Goal: Task Accomplishment & Management: Manage account settings

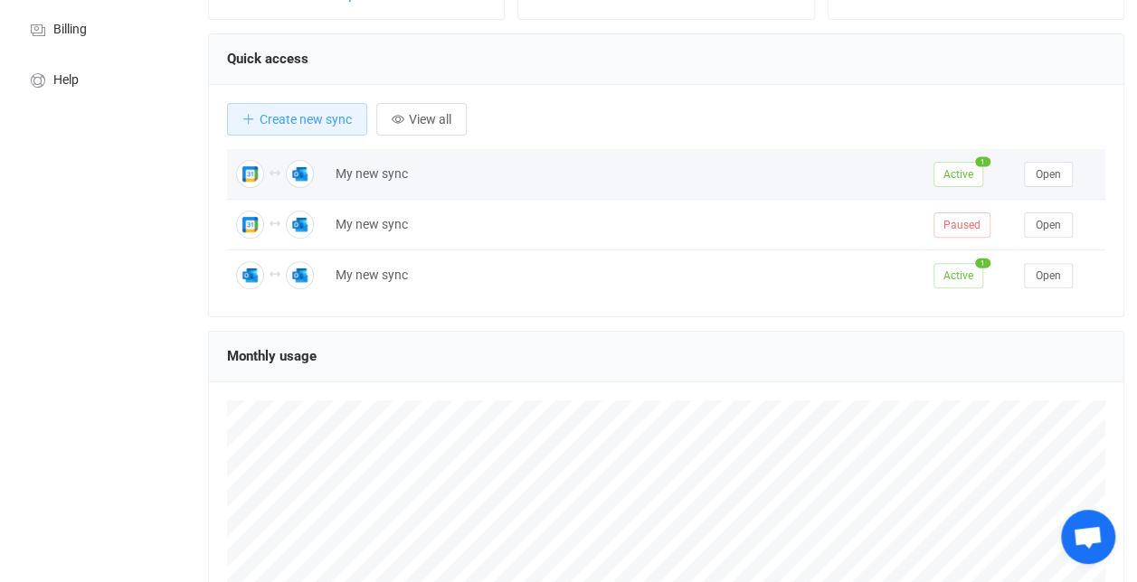
scroll to position [210, 0]
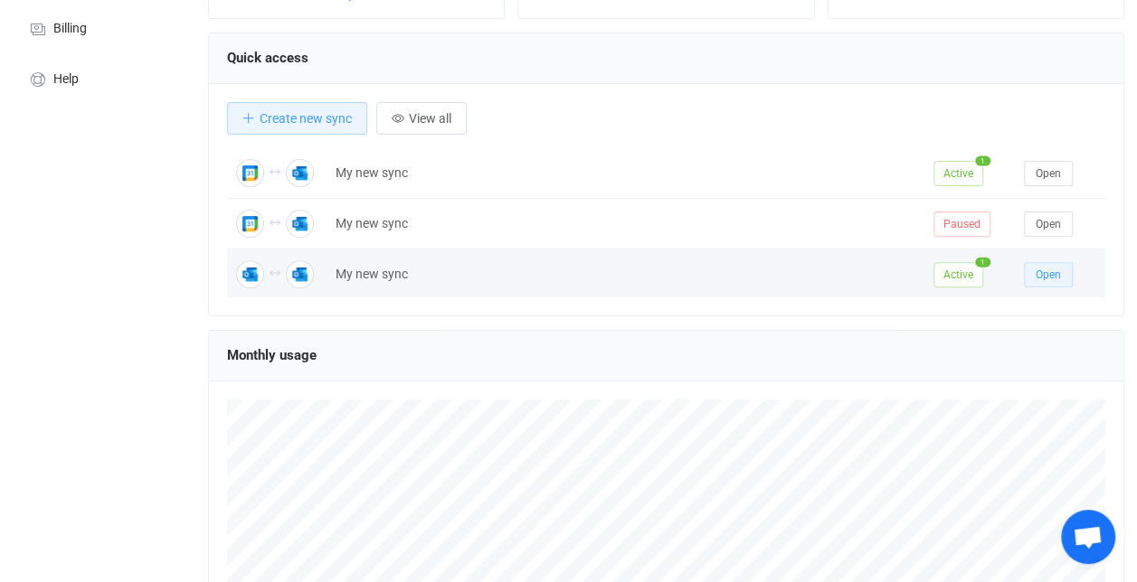
click at [1055, 275] on span "Open" at bounding box center [1048, 275] width 25 height 13
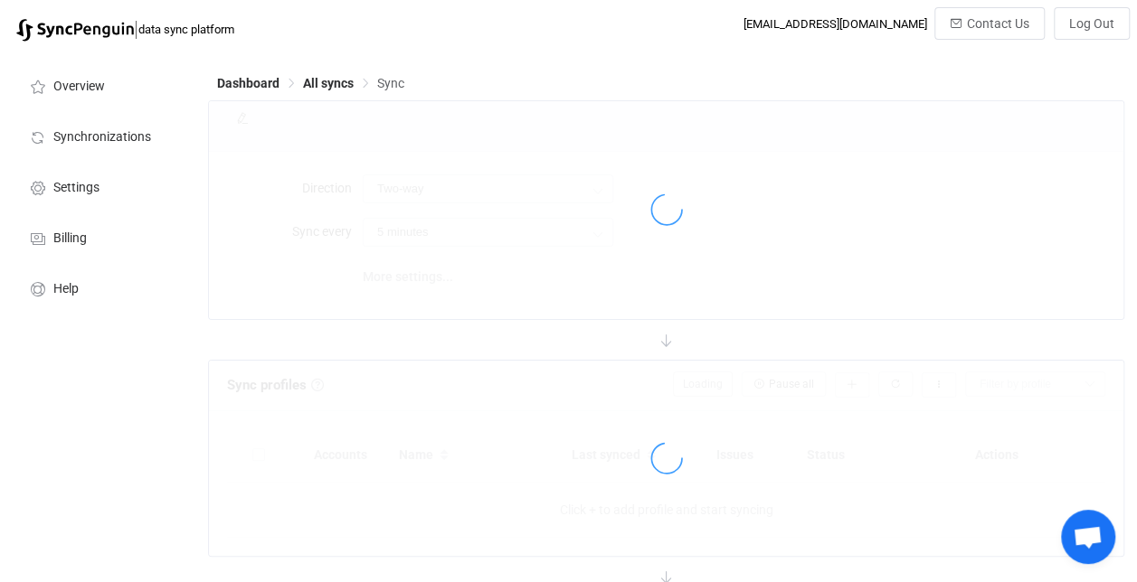
type input "10 minutes"
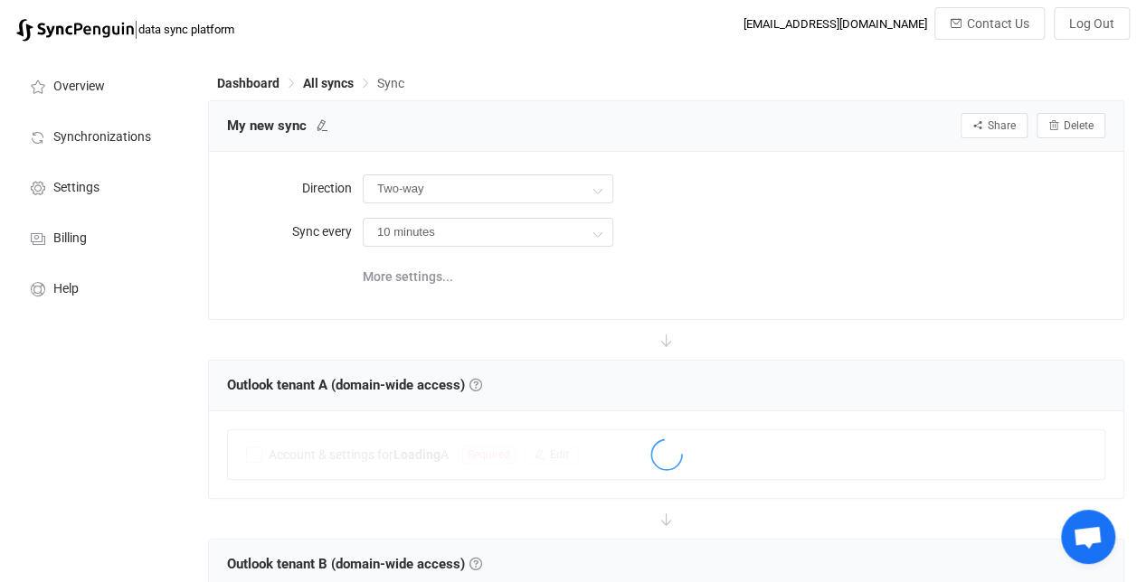
click at [600, 186] on icon at bounding box center [597, 190] width 23 height 36
click at [600, 187] on icon at bounding box center [597, 190] width 23 height 36
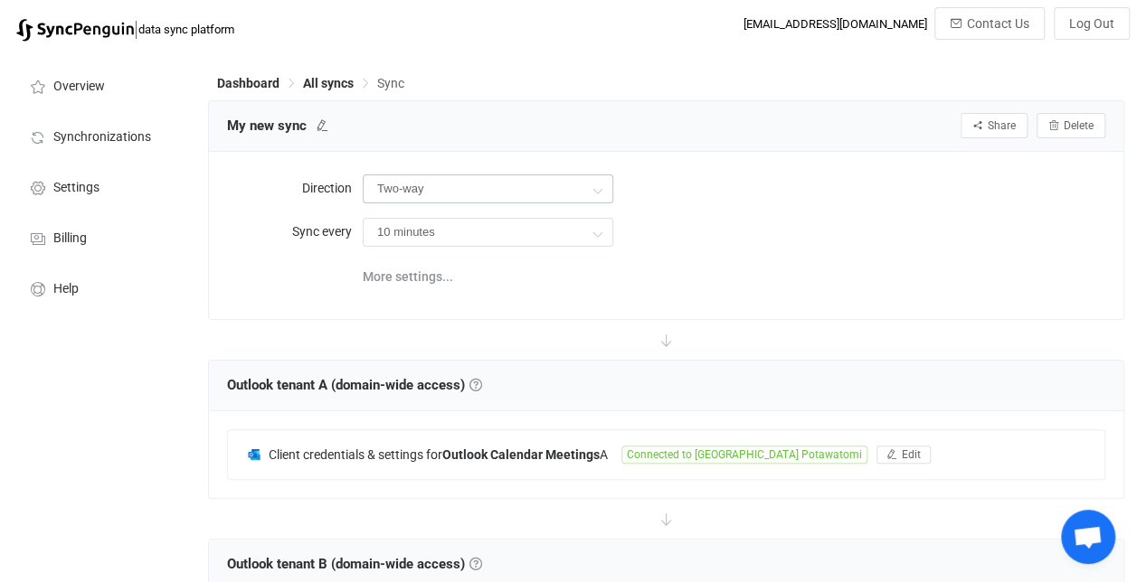
click at [606, 187] on icon at bounding box center [597, 190] width 23 height 36
click at [476, 277] on li "A B" at bounding box center [495, 269] width 262 height 31
type input "A → B"
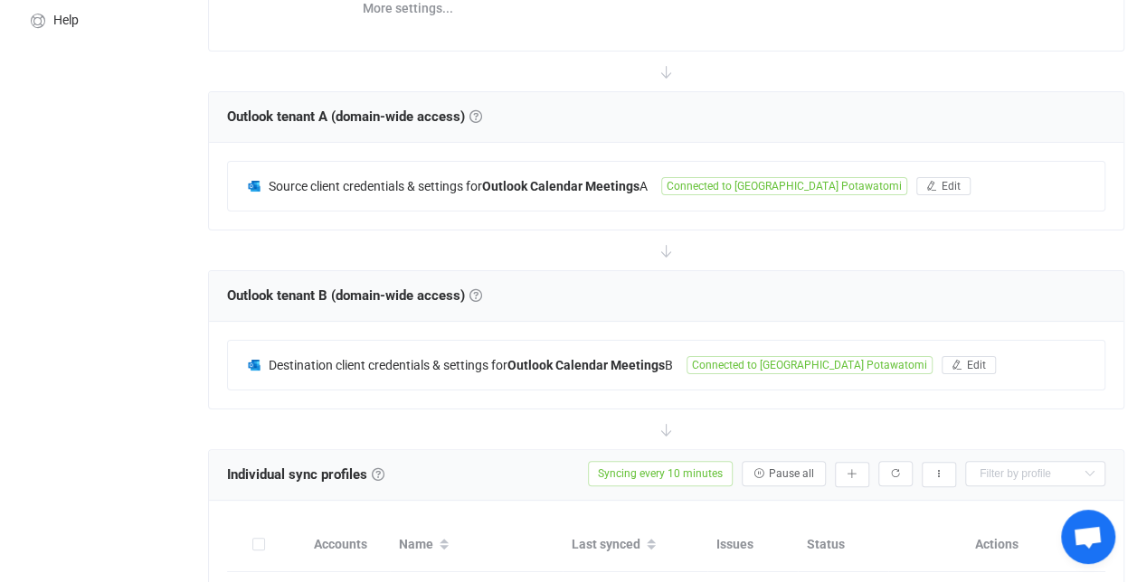
scroll to position [251, 0]
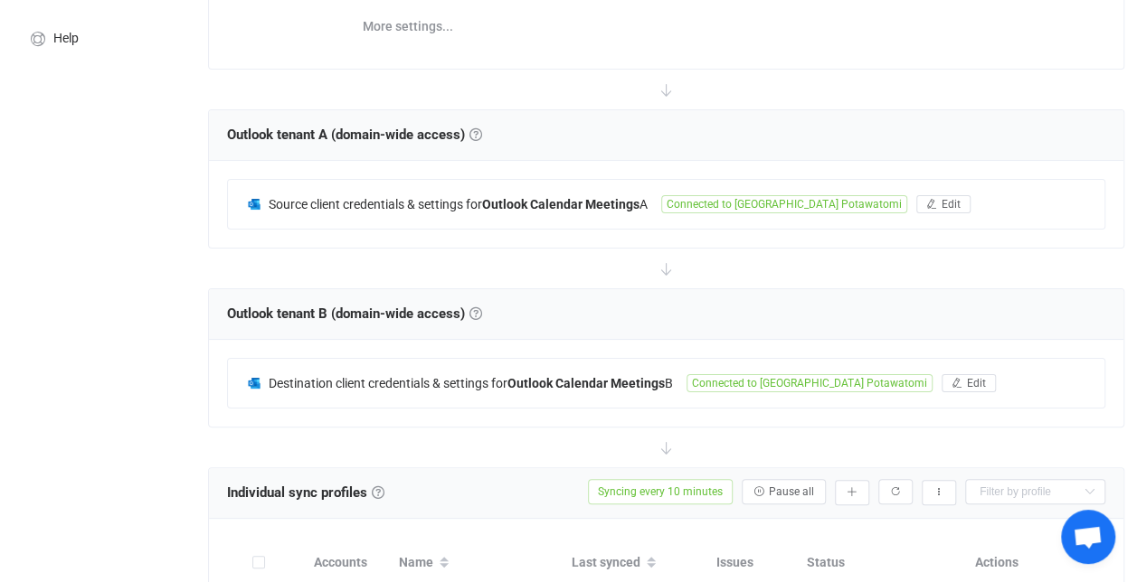
click at [659, 270] on icon at bounding box center [667, 269] width 40 height 40
click at [548, 257] on div at bounding box center [666, 269] width 916 height 40
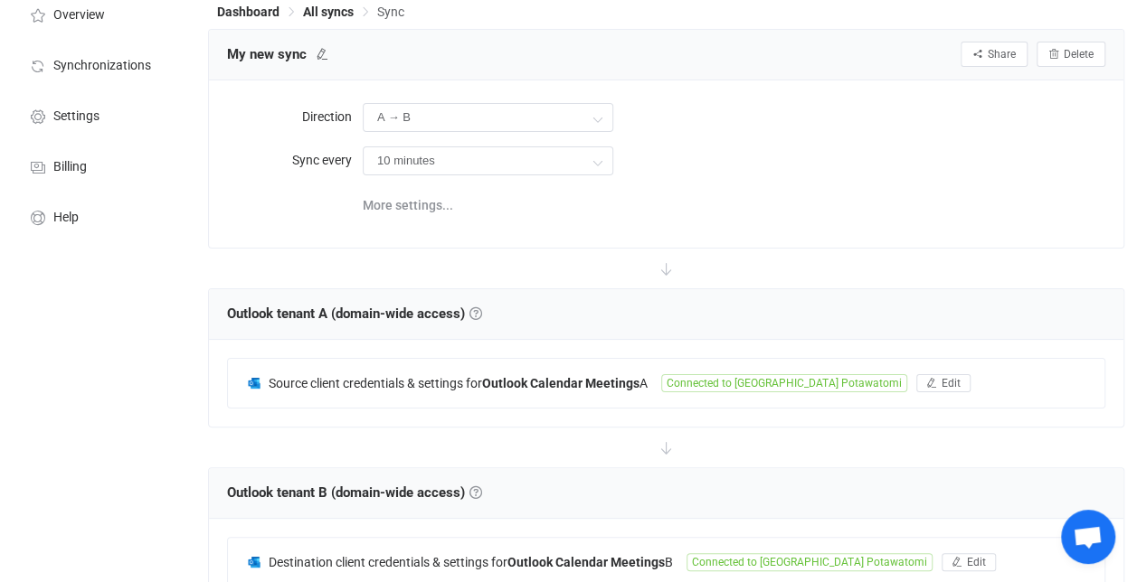
scroll to position [72, 0]
click at [421, 206] on span "More settings..." at bounding box center [408, 204] width 90 height 36
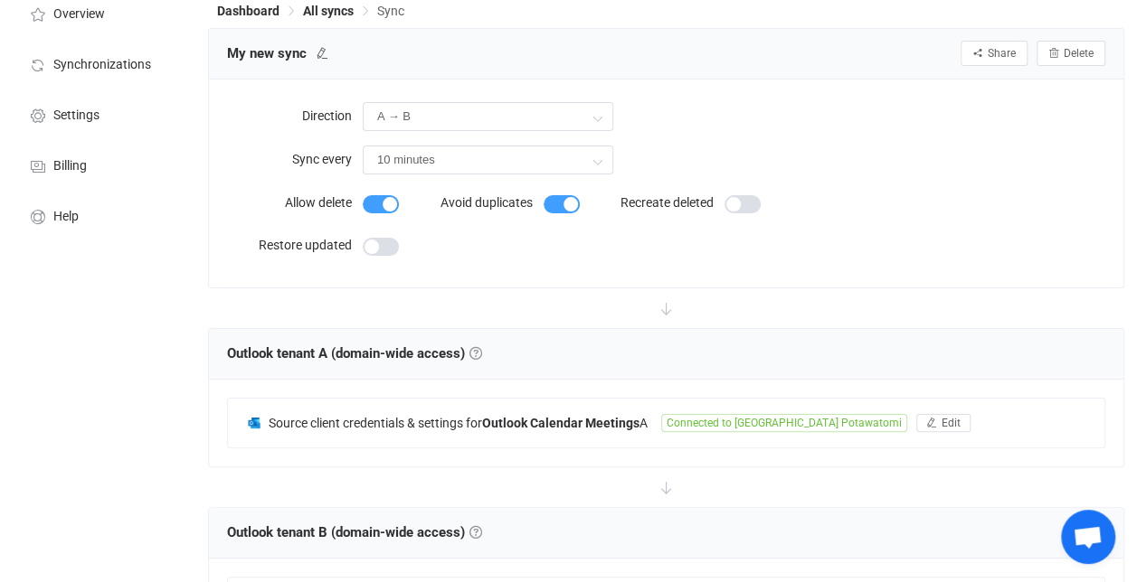
click at [505, 266] on form "Allow delete Avoid duplicates Recreate deleted Restore updated" at bounding box center [543, 227] width 633 height 85
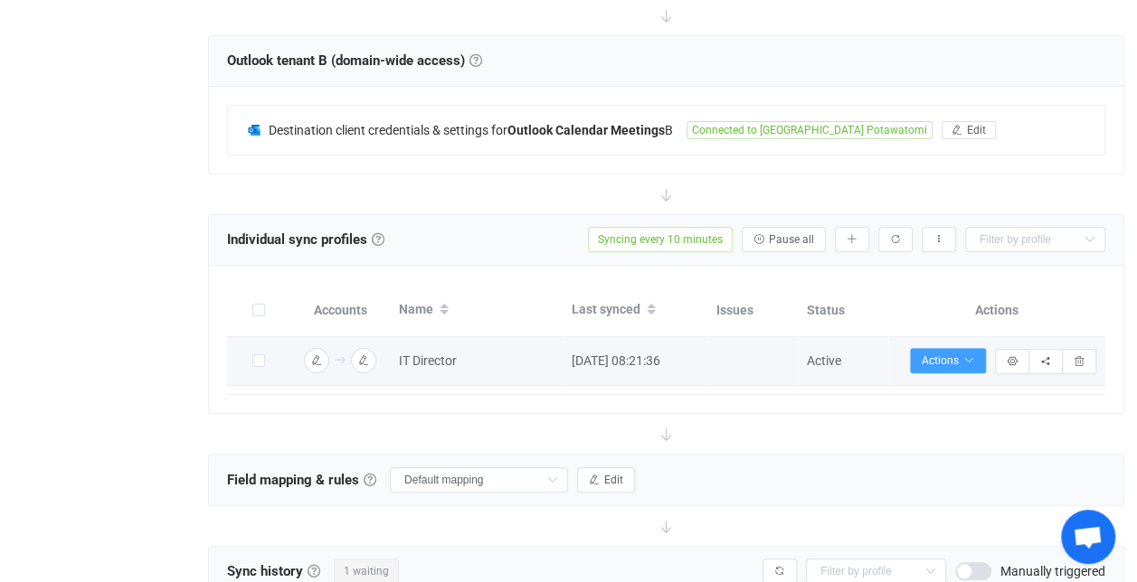
scroll to position [544, 0]
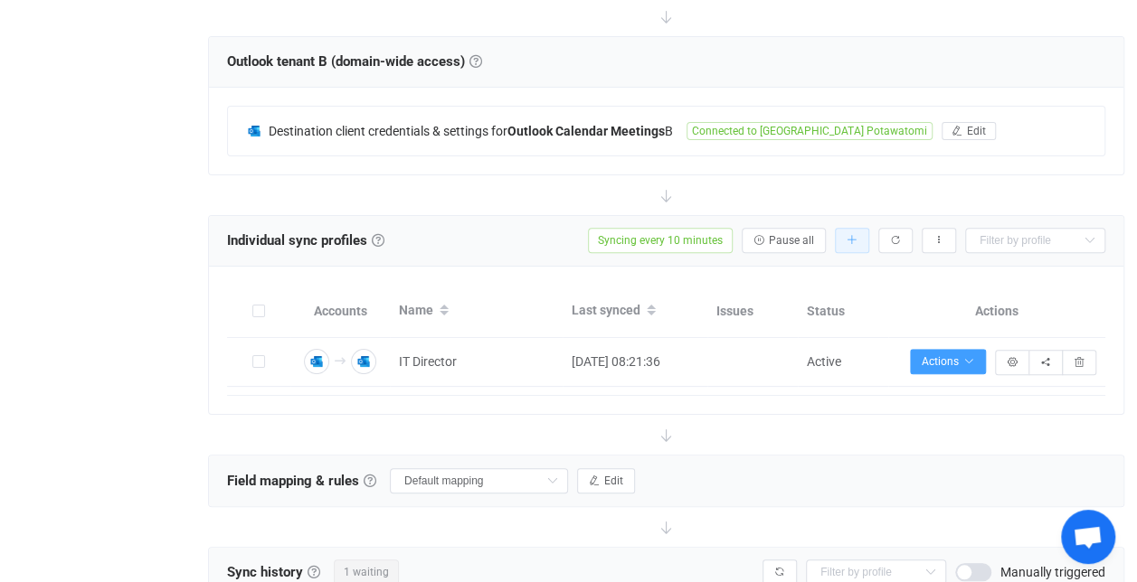
click at [851, 235] on icon "button" at bounding box center [852, 240] width 11 height 11
click at [798, 286] on li "Add manually…" at bounding box center [789, 286] width 154 height 33
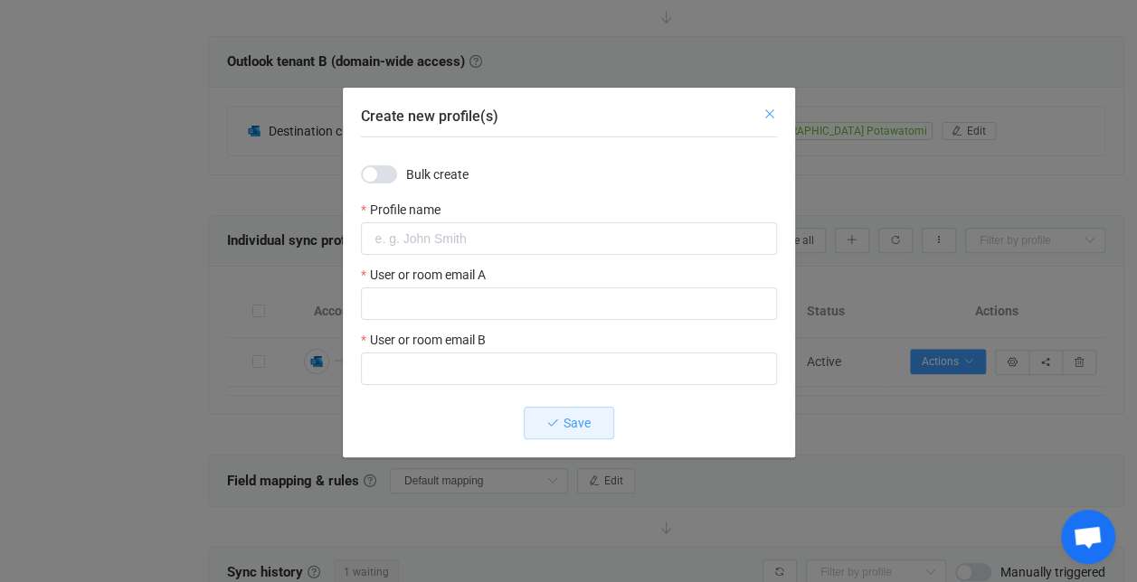
click at [766, 112] on icon "Close" at bounding box center [769, 114] width 14 height 14
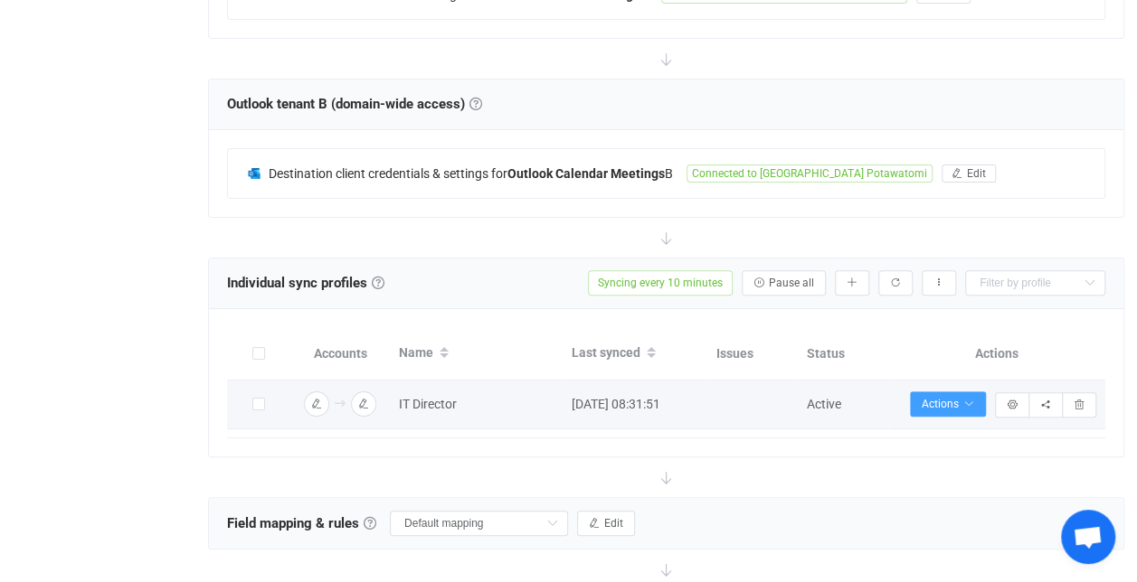
scroll to position [499, 0]
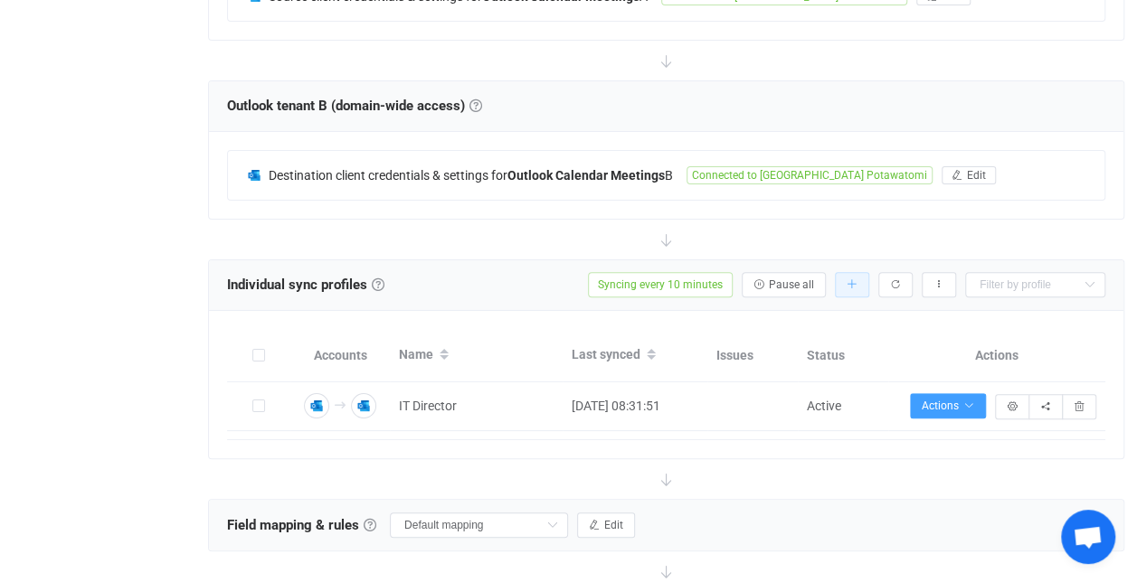
click at [854, 284] on icon "button" at bounding box center [852, 284] width 11 height 11
click at [796, 336] on li "Add manually…" at bounding box center [789, 330] width 154 height 33
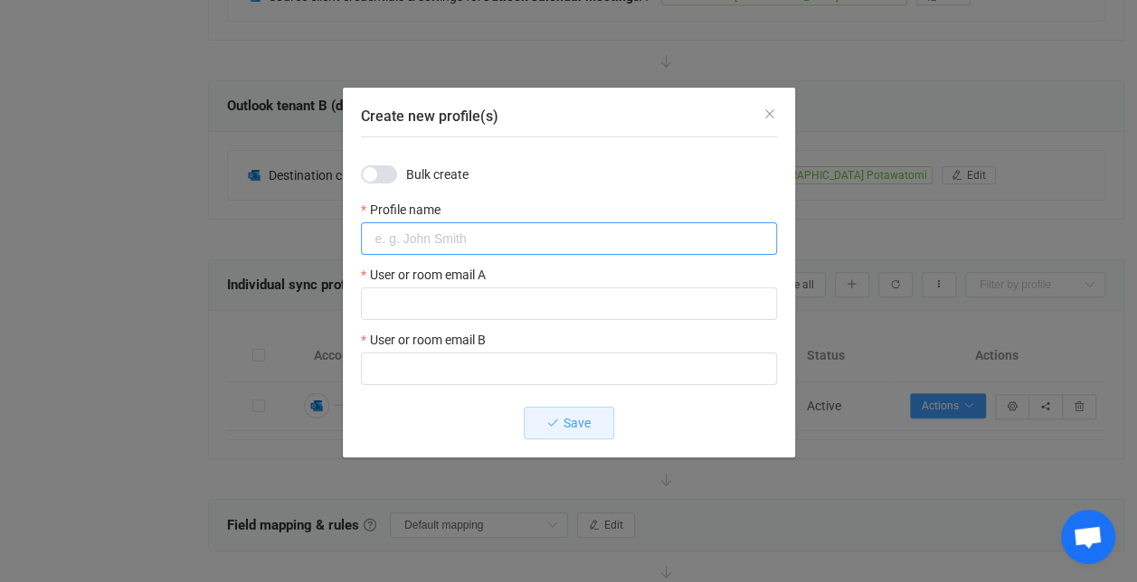
click at [456, 241] on input "Create new profile(s)" at bounding box center [569, 239] width 416 height 33
type input "CapProjectDirector"
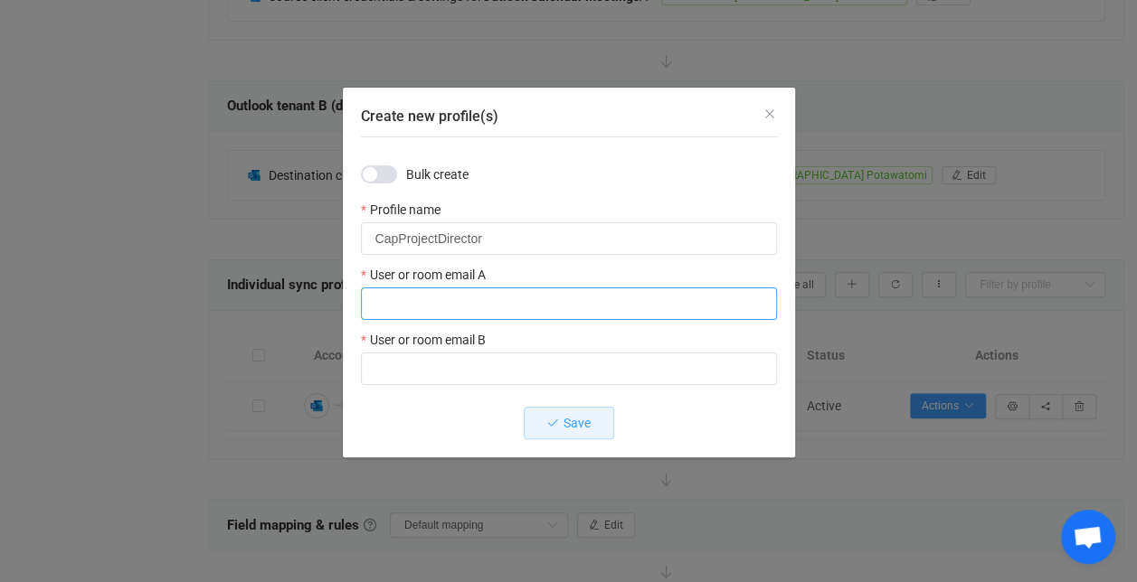
click at [431, 305] on input "Create new profile(s)" at bounding box center [569, 304] width 416 height 33
drag, startPoint x: 431, startPoint y: 308, endPoint x: 359, endPoint y: 318, distance: 72.1
click at [359, 318] on div "Bulk create Profile name CapProjectDirector User or room email A [PERSON_NAME] …" at bounding box center [569, 298] width 452 height 322
paste input ".[PERSON_NAME][EMAIL_ADDRESS][DOMAIN_NAME]"
type input "[PERSON_NAME][EMAIL_ADDRESS][PERSON_NAME][DOMAIN_NAME]"
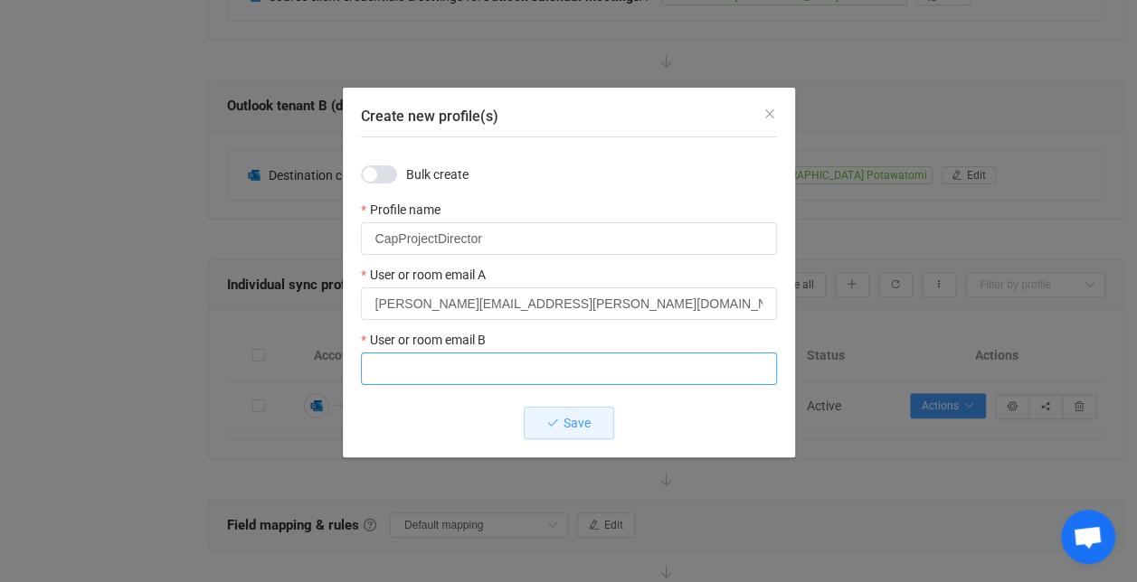
click at [428, 365] on input "Create new profile(s)" at bounding box center [569, 369] width 416 height 33
click at [457, 362] on input "Create new profile(s)" at bounding box center [569, 369] width 416 height 33
paste input "[EMAIL_ADDRESS][DOMAIN_NAME]"
type input "[EMAIL_ADDRESS][DOMAIN_NAME]"
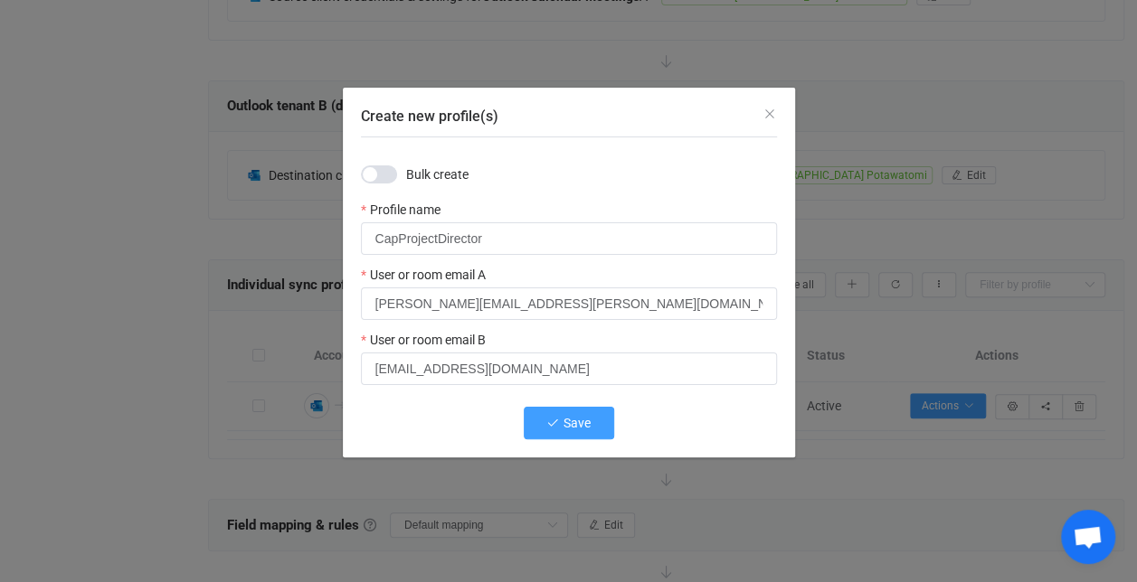
click at [588, 418] on span "Save" at bounding box center [576, 423] width 27 height 14
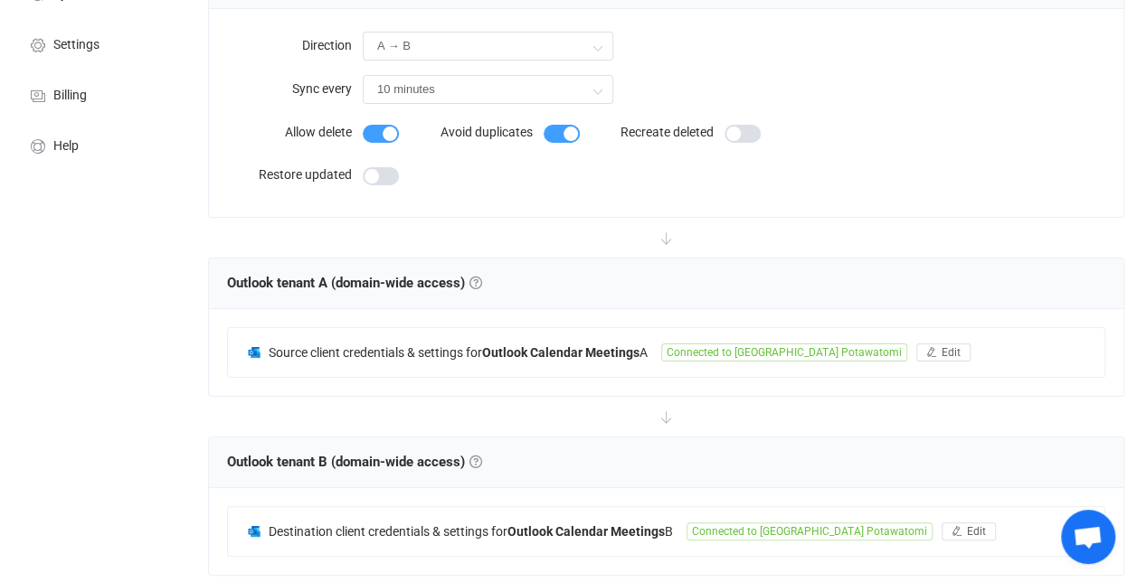
scroll to position [0, 0]
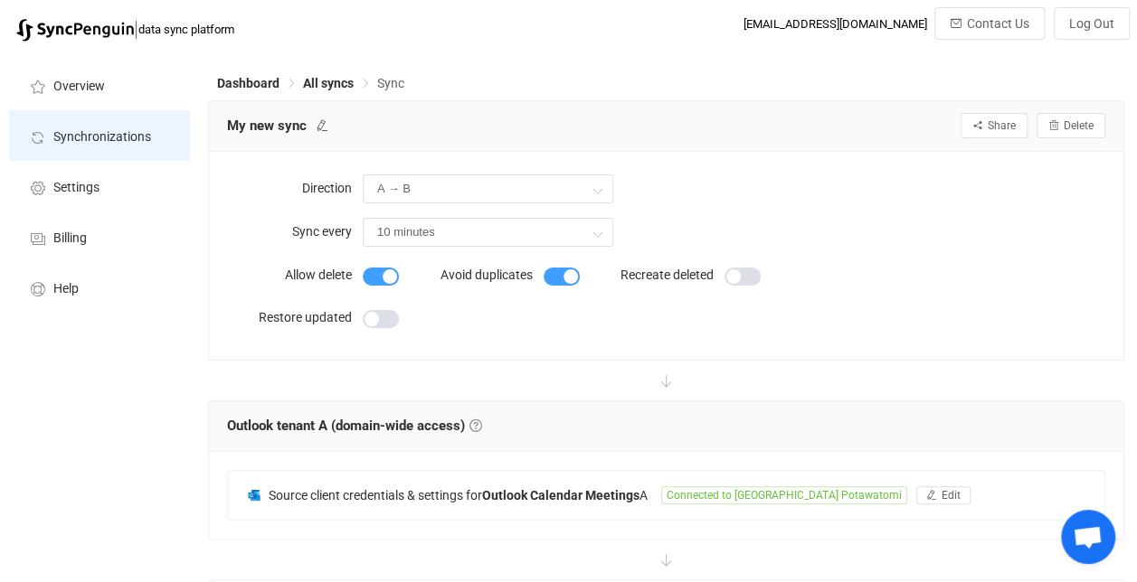
click at [108, 132] on span "Synchronizations" at bounding box center [102, 137] width 98 height 14
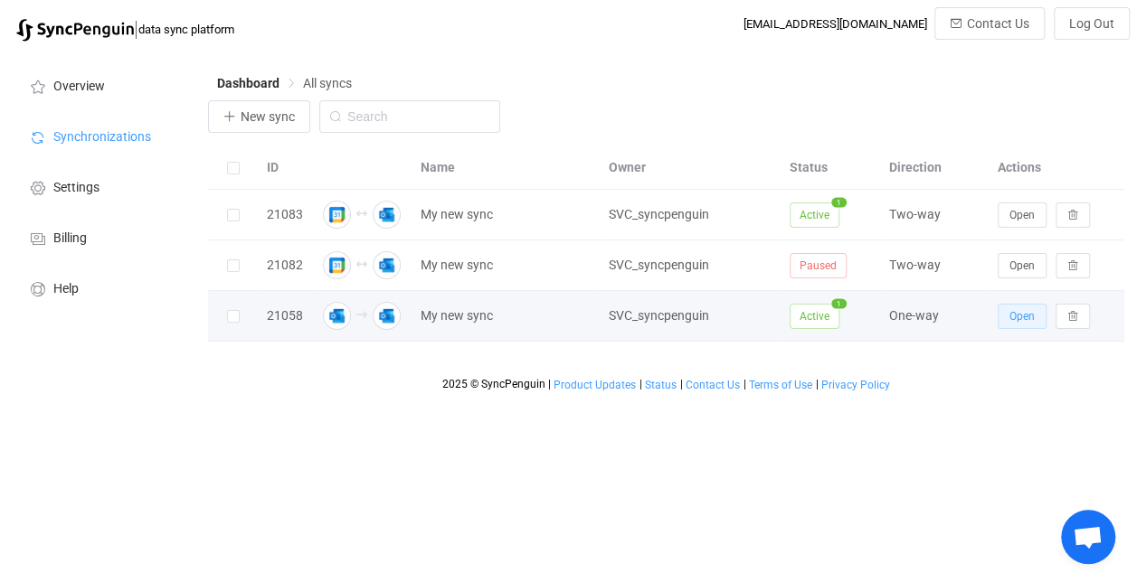
click at [1025, 317] on span "Open" at bounding box center [1021, 316] width 25 height 13
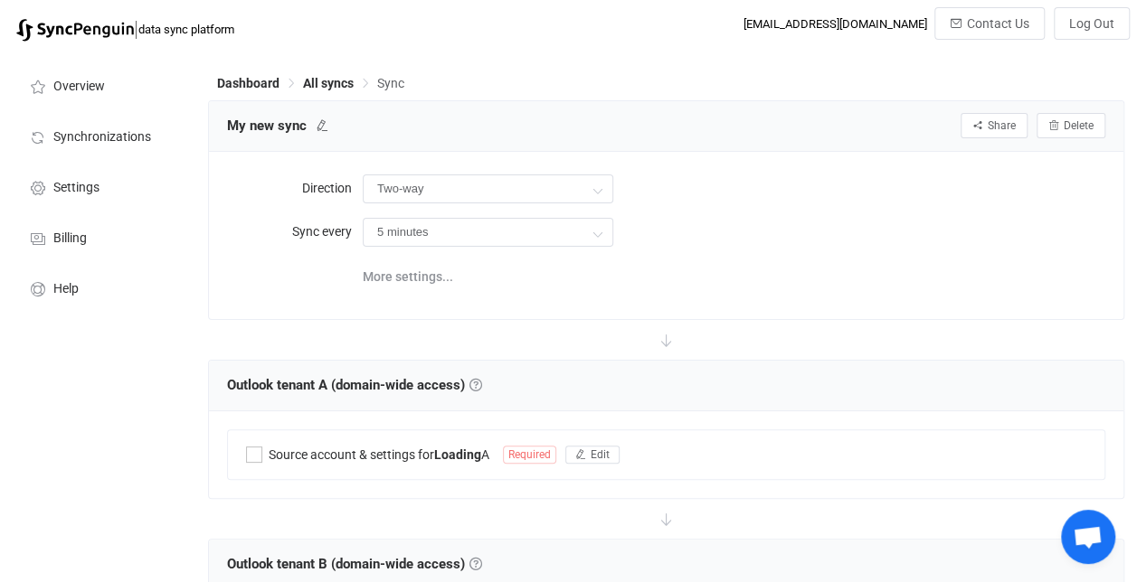
type input "A → B"
type input "10 minutes"
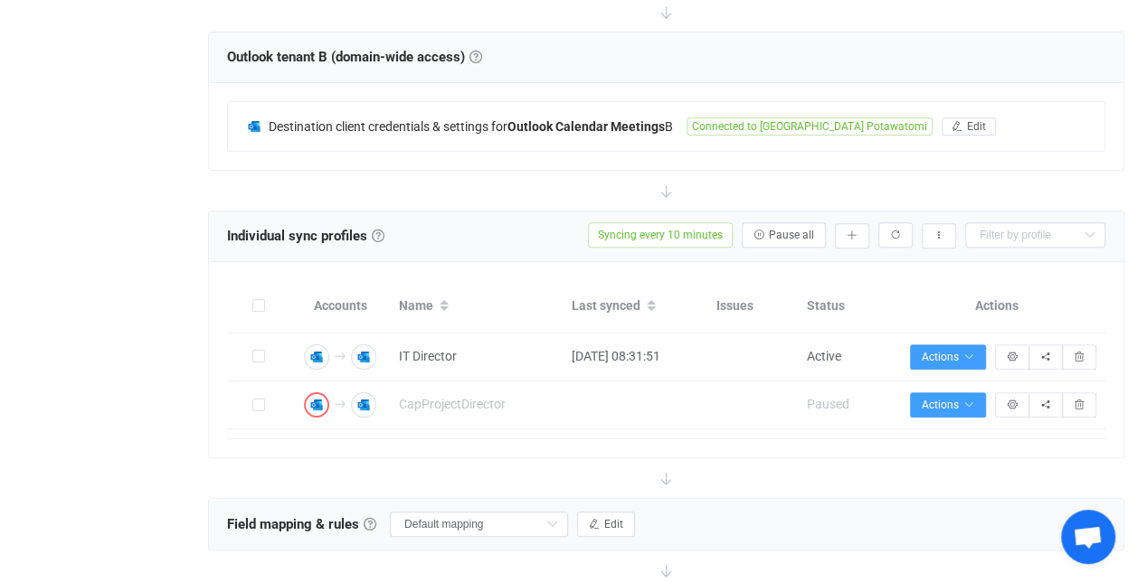
scroll to position [542, 0]
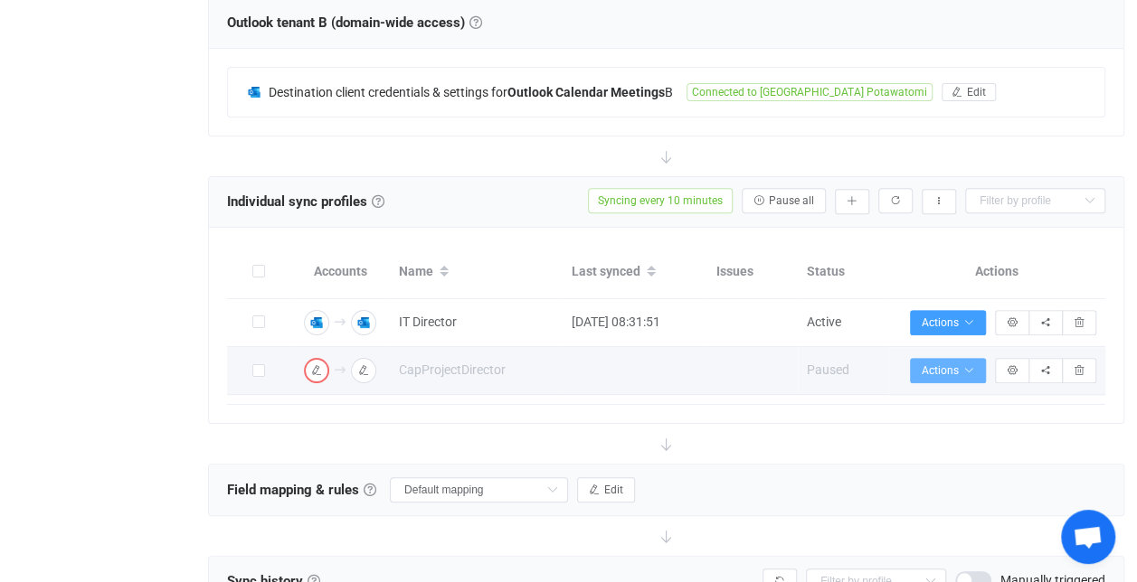
click at [975, 358] on button "Actions" at bounding box center [948, 370] width 76 height 25
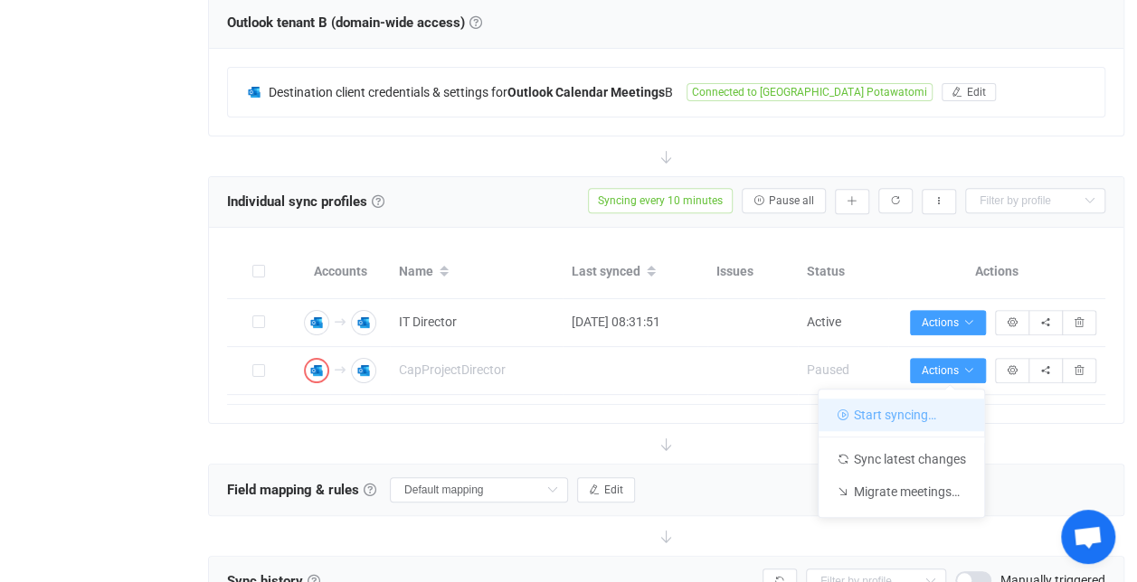
click at [879, 410] on li "Start syncing…" at bounding box center [902, 415] width 166 height 33
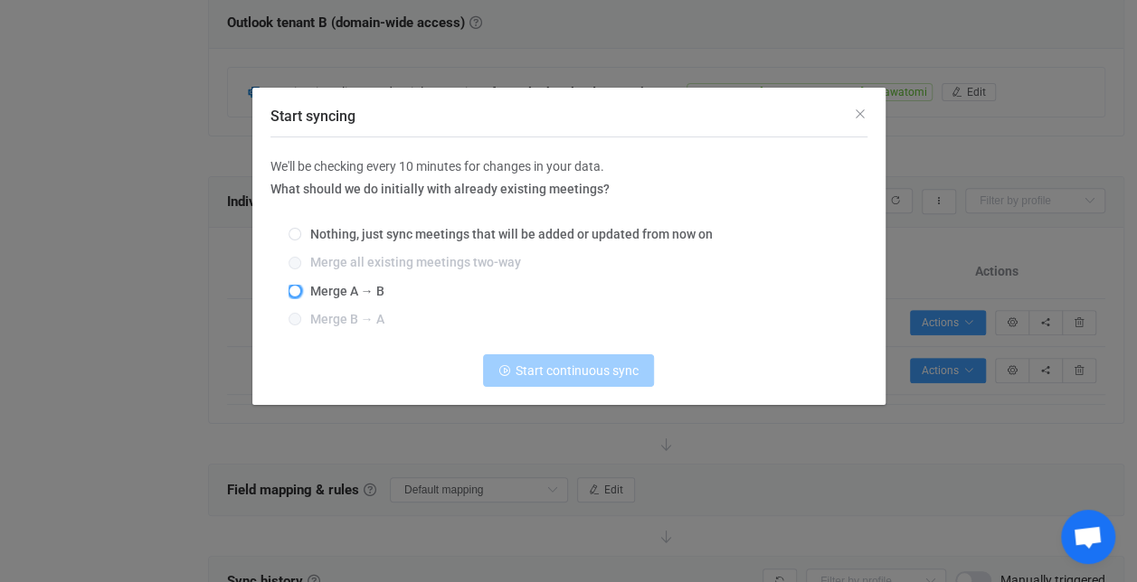
click at [297, 291] on span "Start syncing" at bounding box center [295, 291] width 13 height 13
click at [297, 291] on input "Merge A → B" at bounding box center [295, 292] width 13 height 14
radio input "true"
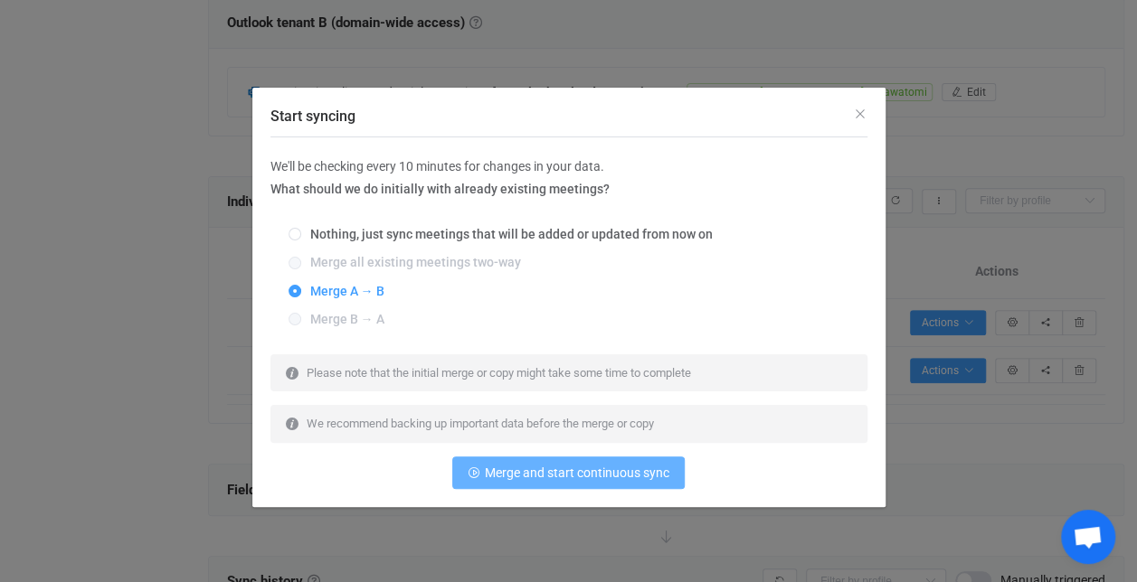
click at [596, 478] on span "Merge and start continuous sync" at bounding box center [577, 473] width 185 height 14
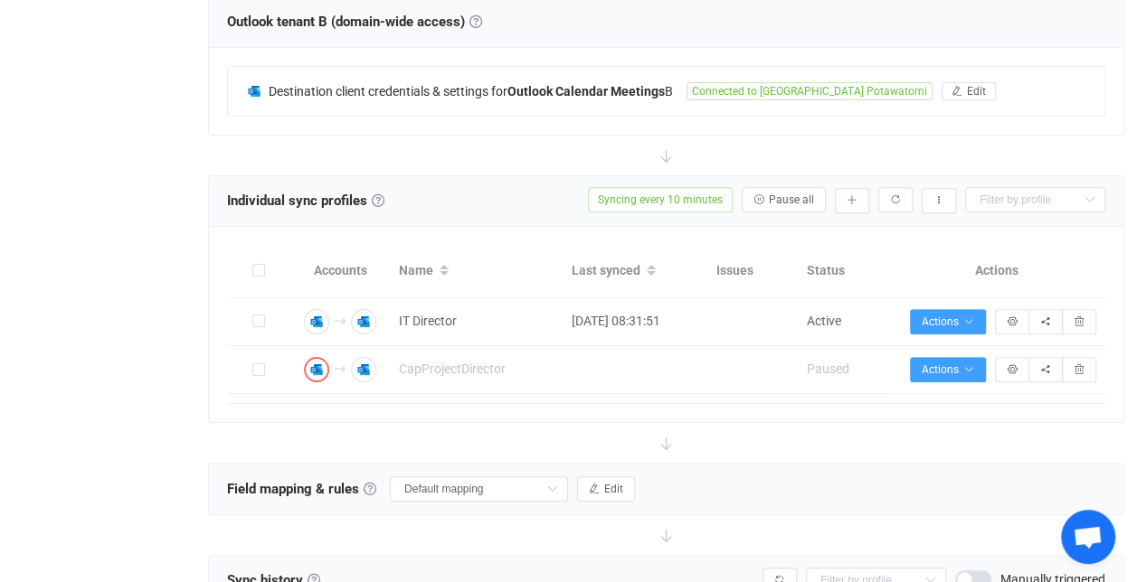
scroll to position [545, 0]
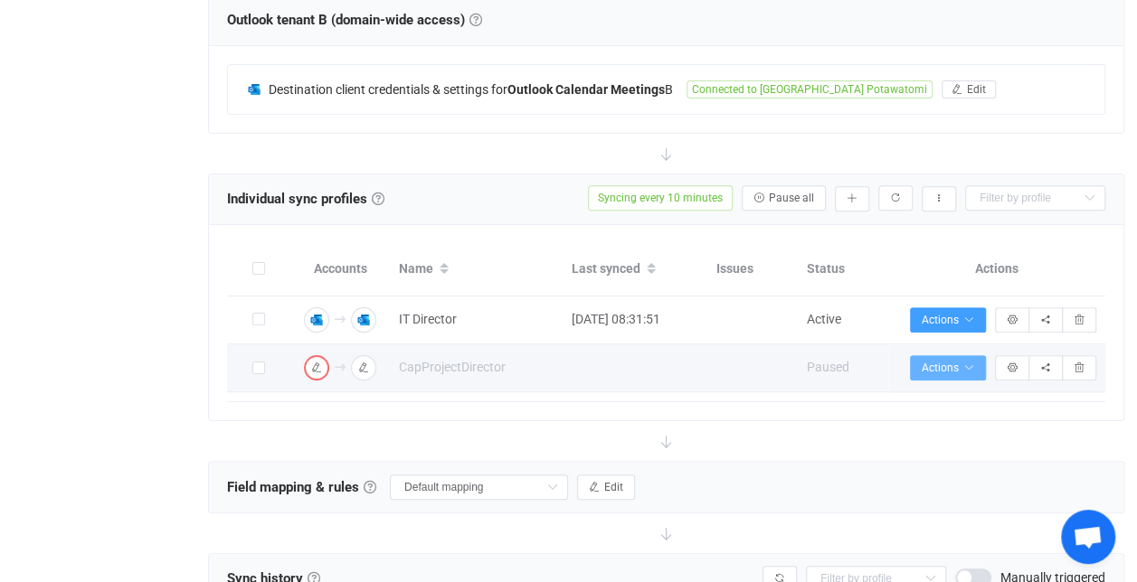
click at [977, 361] on button "Actions" at bounding box center [948, 367] width 76 height 25
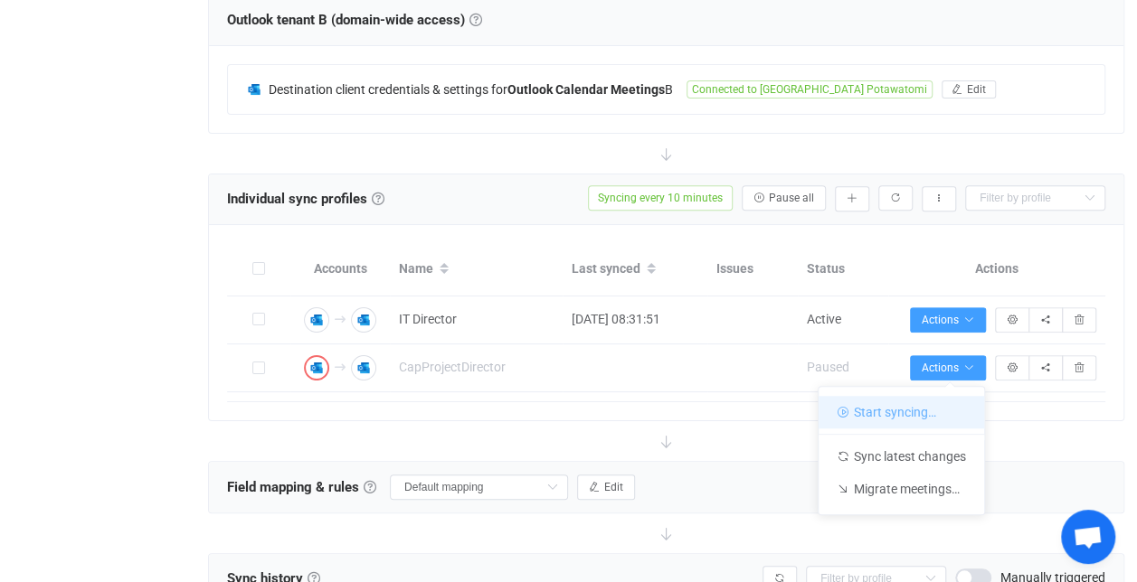
click at [891, 411] on li "Start syncing…" at bounding box center [902, 412] width 166 height 33
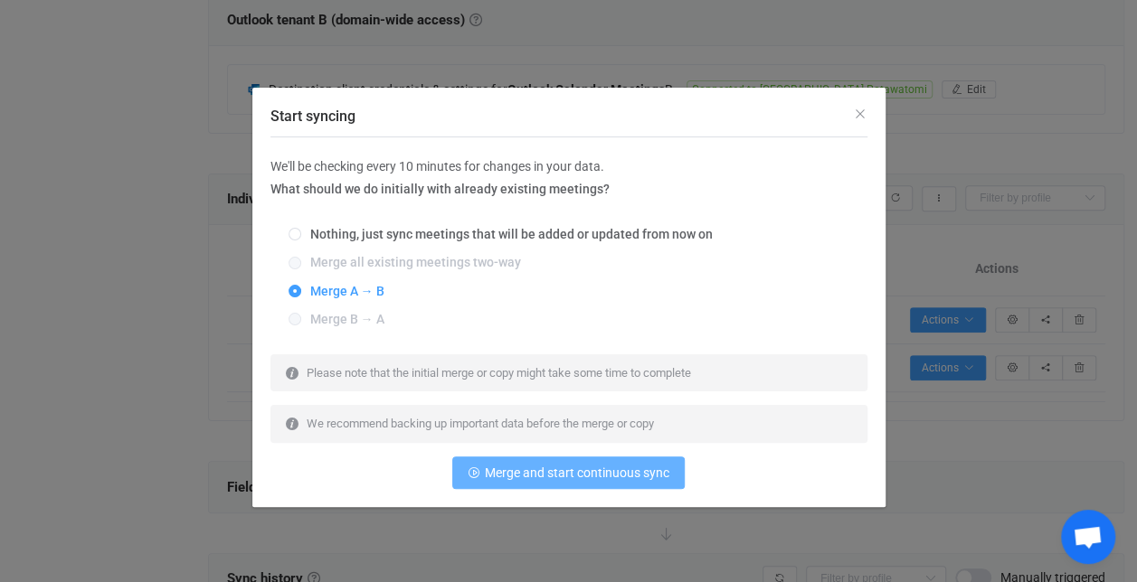
click at [566, 467] on span "Merge and start continuous sync" at bounding box center [577, 473] width 185 height 14
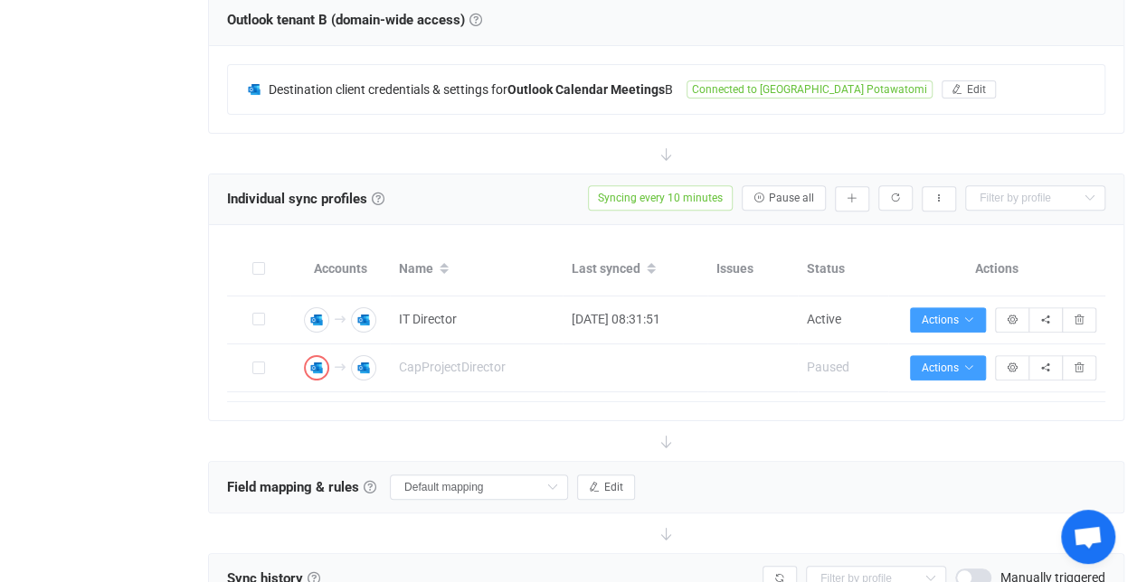
click at [614, 500] on div "Field mapping & rules Field mapping & rules By default, all meetings of the con…" at bounding box center [666, 487] width 914 height 51
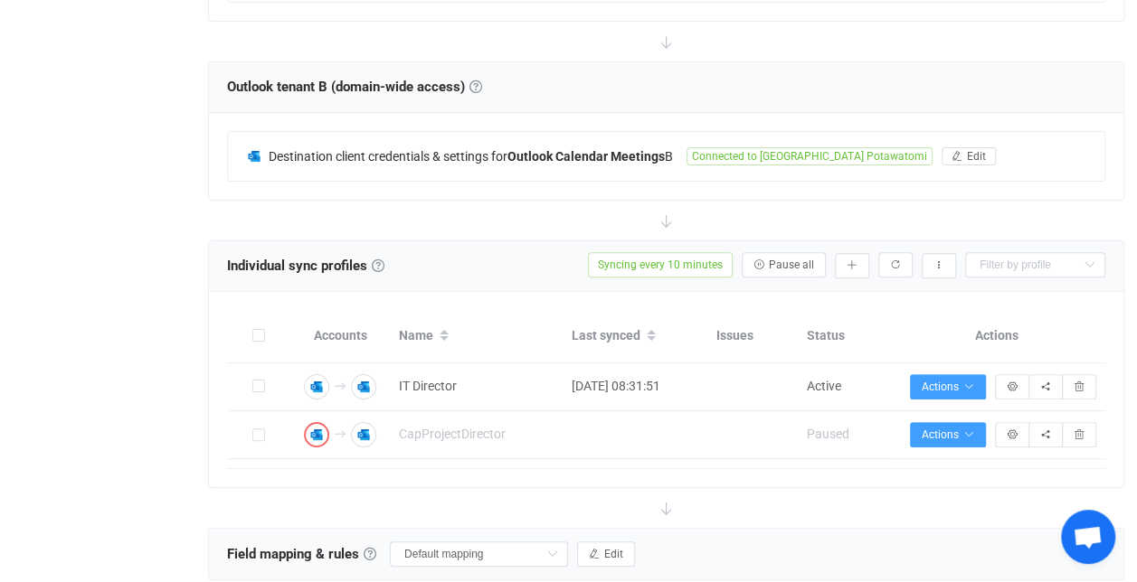
scroll to position [469, 0]
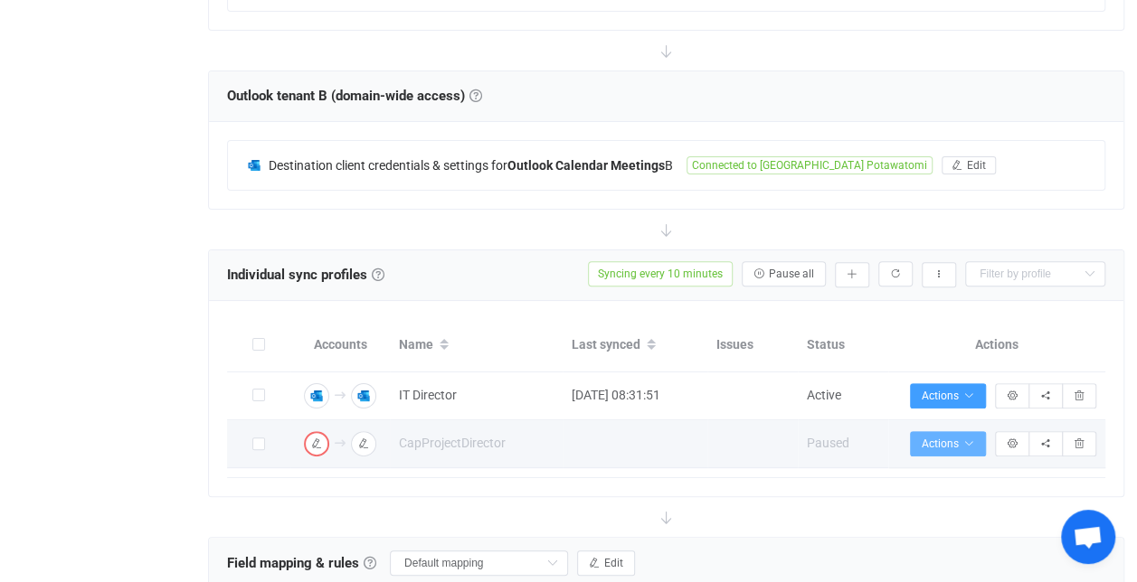
click at [968, 439] on icon "button" at bounding box center [968, 444] width 11 height 11
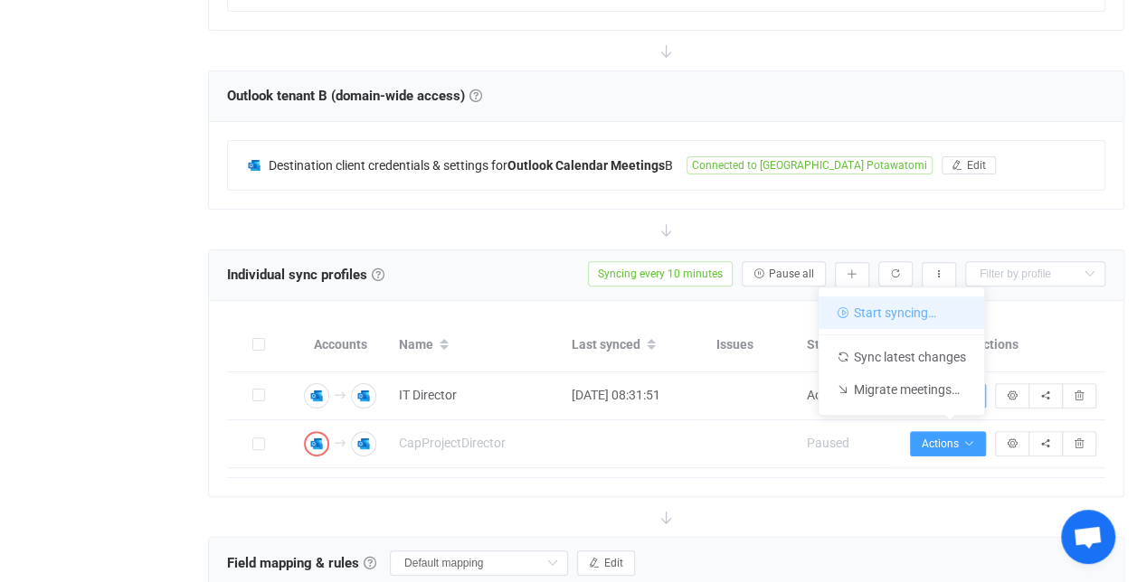
click at [895, 320] on li "Start syncing…" at bounding box center [902, 313] width 166 height 33
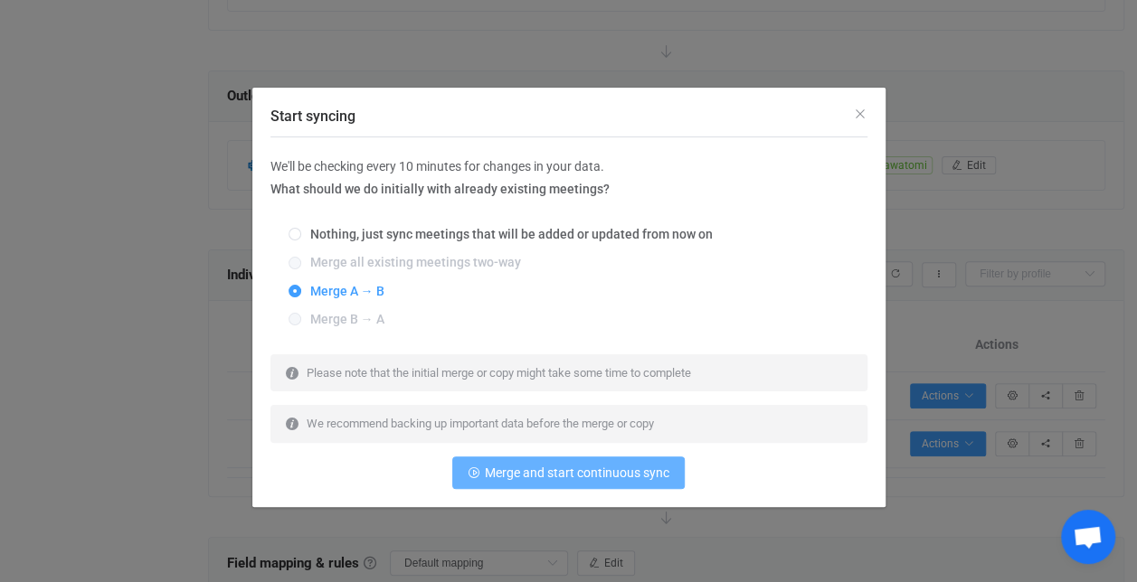
click at [517, 472] on span "Merge and start continuous sync" at bounding box center [577, 473] width 185 height 14
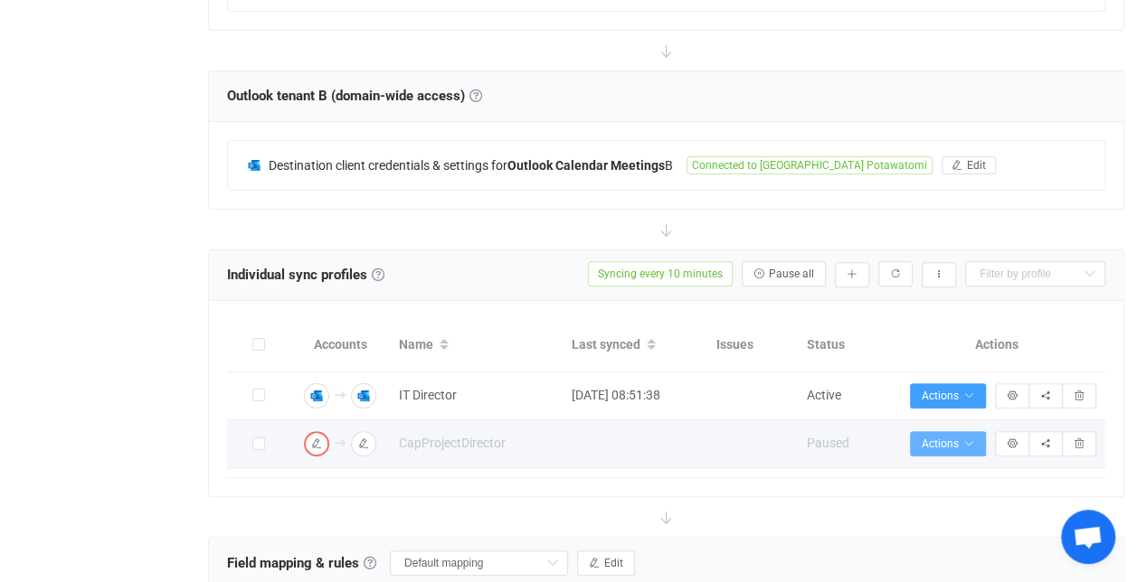
click at [975, 431] on button "Actions" at bounding box center [948, 443] width 76 height 25
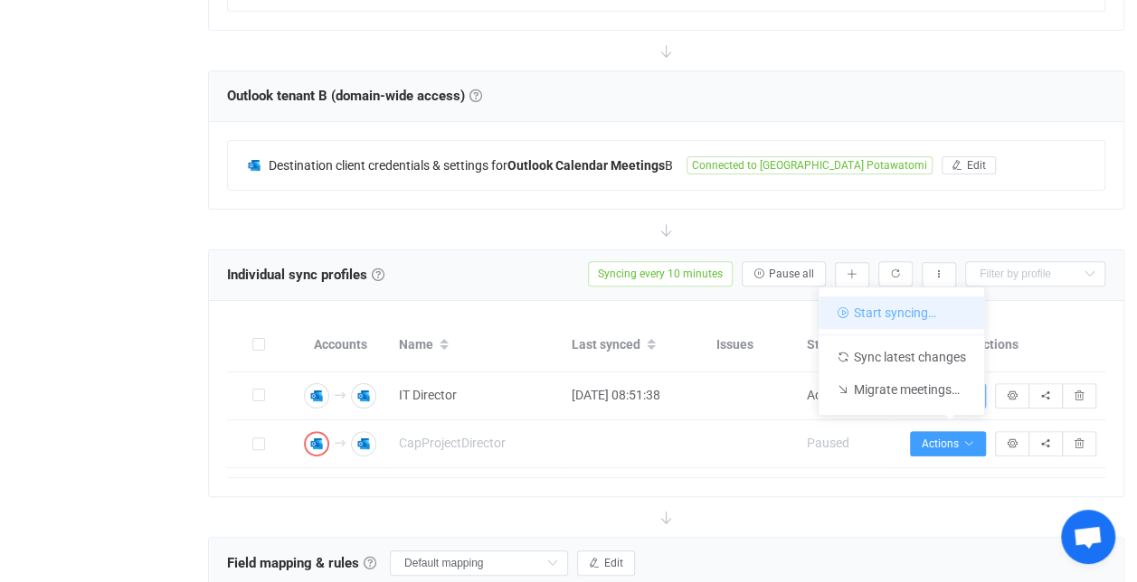
click at [883, 314] on li "Start syncing…" at bounding box center [902, 313] width 166 height 33
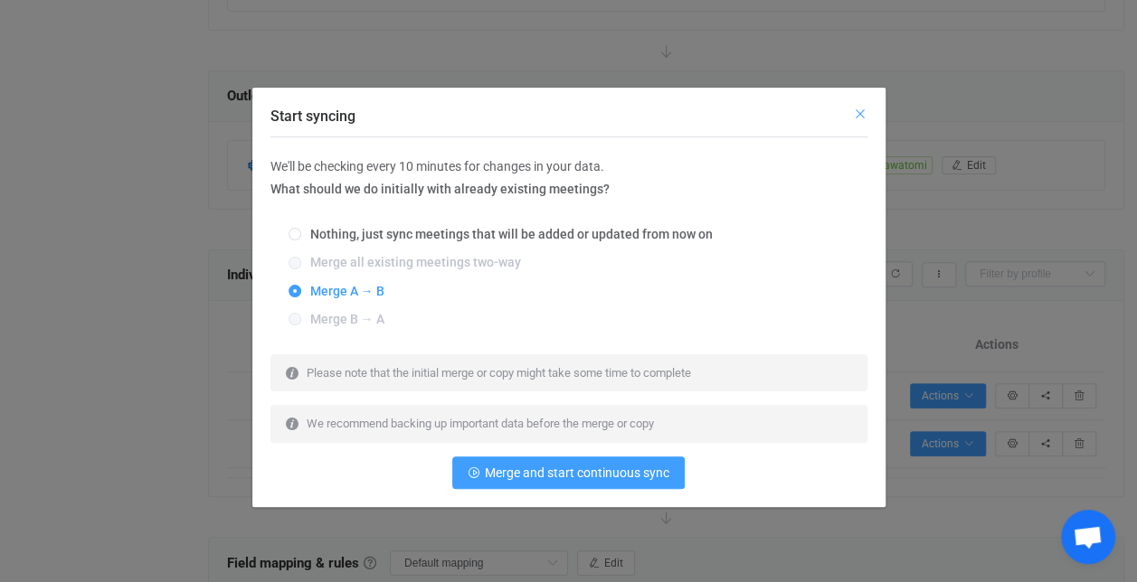
drag, startPoint x: 860, startPoint y: 109, endPoint x: 861, endPoint y: 119, distance: 10.9
click at [860, 109] on icon "Close" at bounding box center [860, 114] width 14 height 14
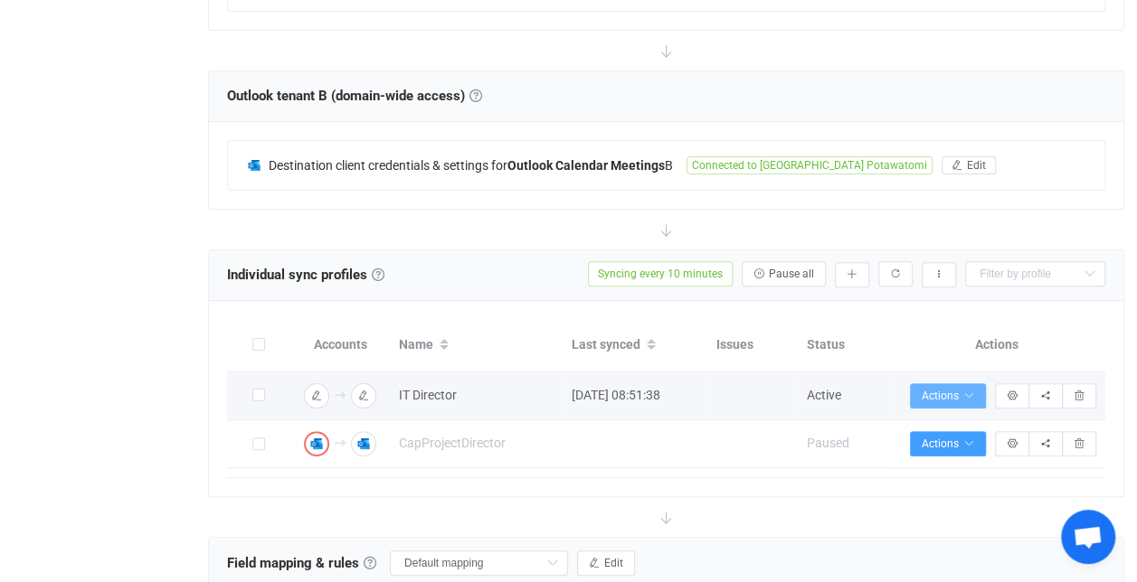
click at [972, 384] on button "Actions" at bounding box center [948, 396] width 76 height 25
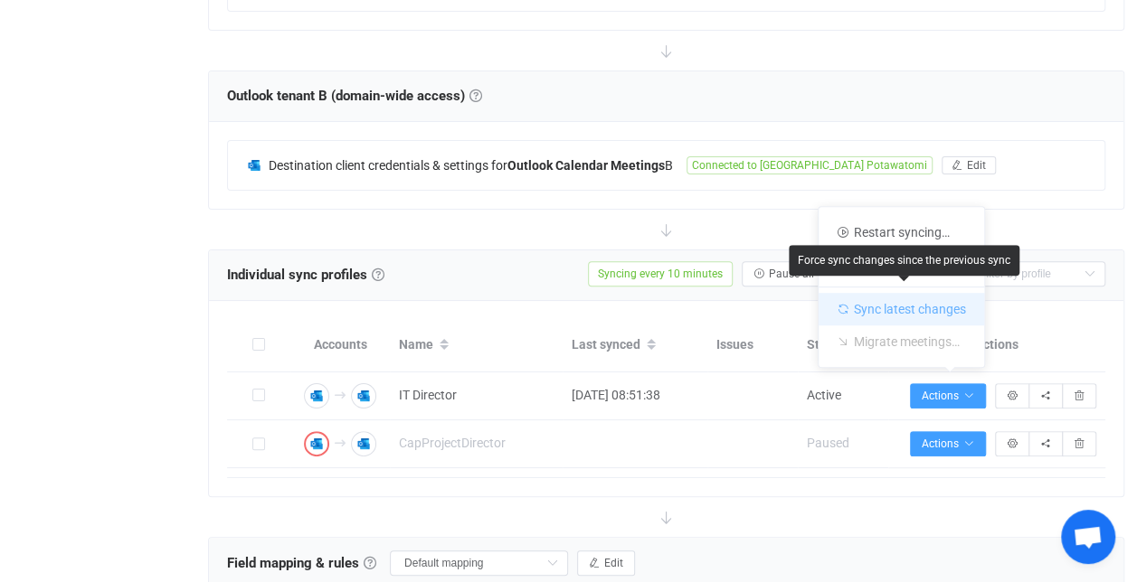
click at [910, 304] on li "Sync latest changes" at bounding box center [902, 306] width 166 height 39
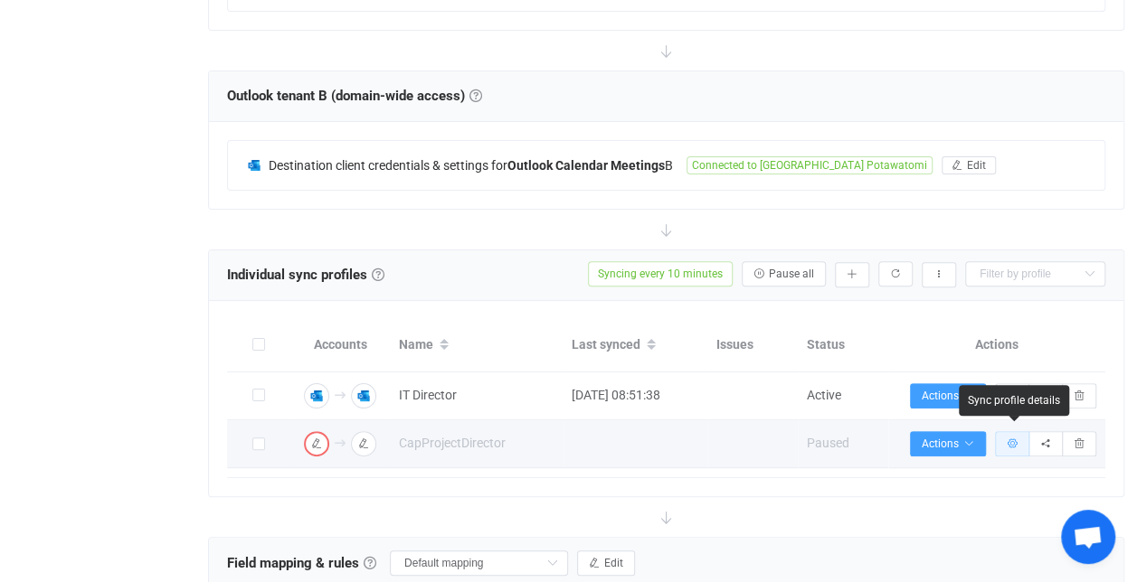
click at [1015, 439] on icon "button" at bounding box center [1012, 444] width 11 height 11
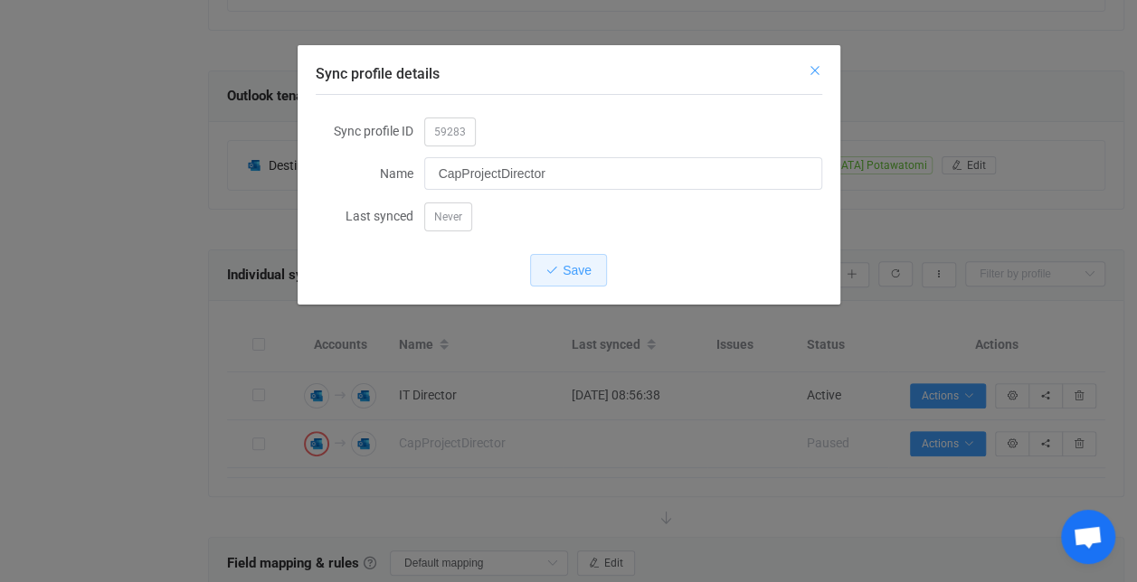
drag, startPoint x: 816, startPoint y: 63, endPoint x: 834, endPoint y: 89, distance: 31.1
click at [818, 63] on button "Close" at bounding box center [815, 71] width 14 height 16
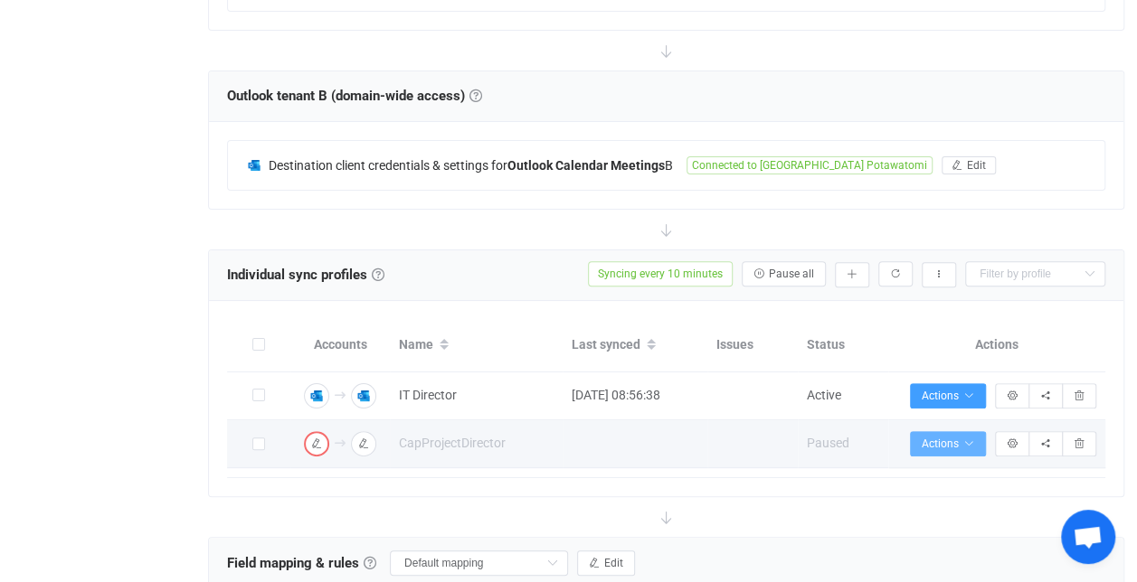
click at [974, 439] on icon "button" at bounding box center [968, 444] width 11 height 11
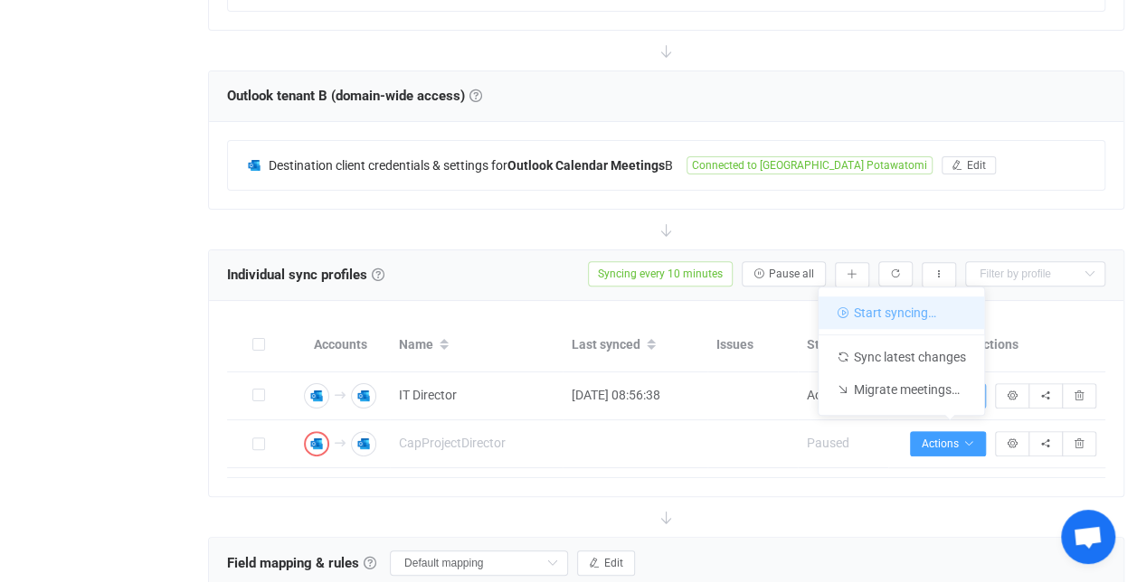
click at [866, 315] on li "Start syncing…" at bounding box center [902, 313] width 166 height 33
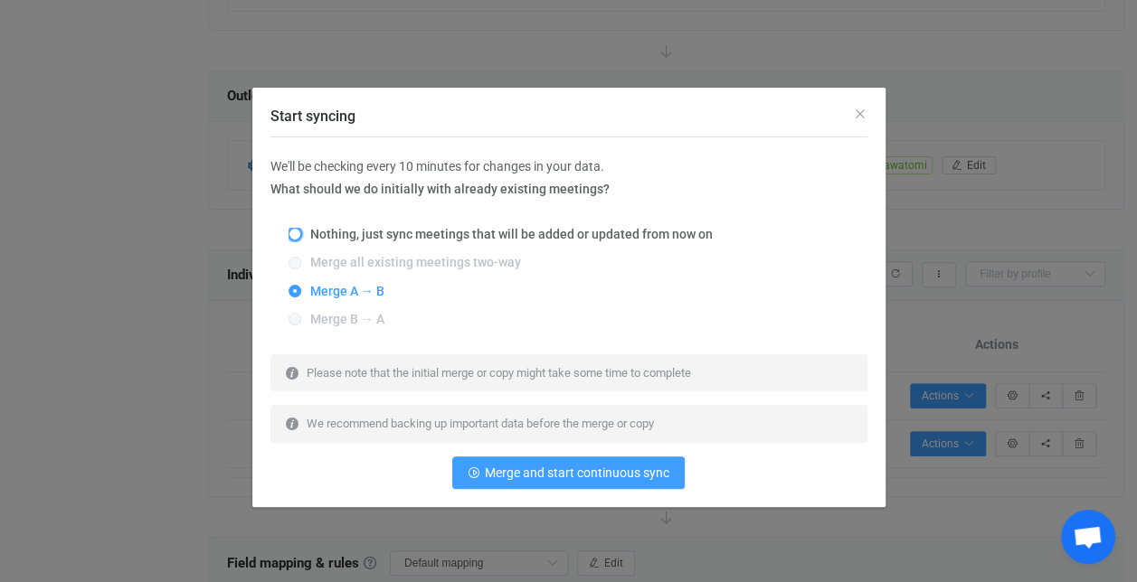
click at [292, 232] on span "Start syncing" at bounding box center [295, 234] width 13 height 13
click at [292, 232] on input "Nothing, just sync meetings that will be added or updated from now on" at bounding box center [295, 235] width 13 height 14
radio input "true"
radio input "false"
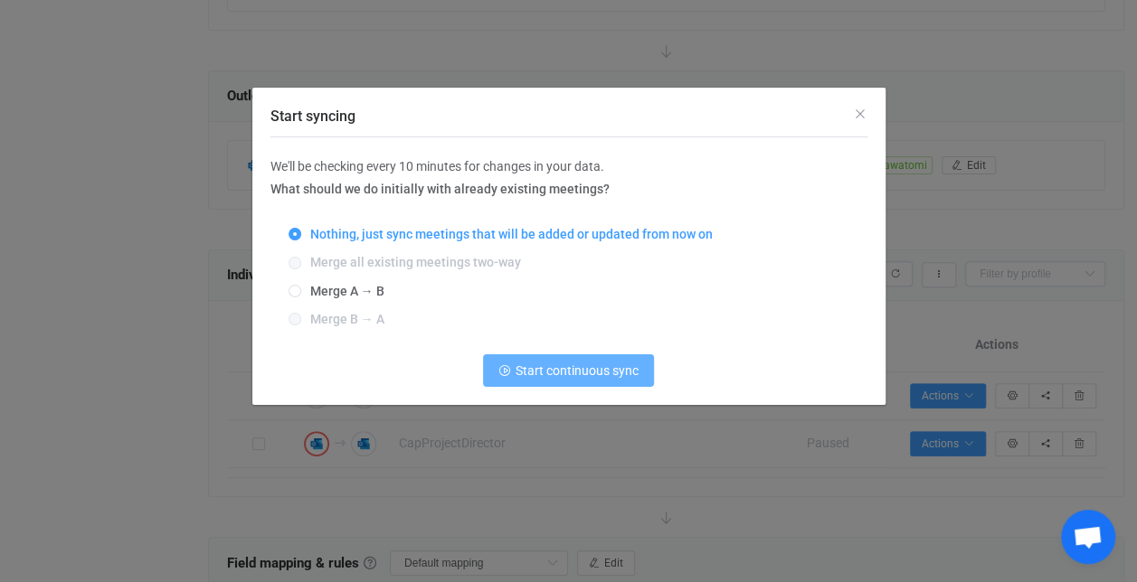
click at [592, 371] on span "Start continuous sync" at bounding box center [577, 371] width 123 height 14
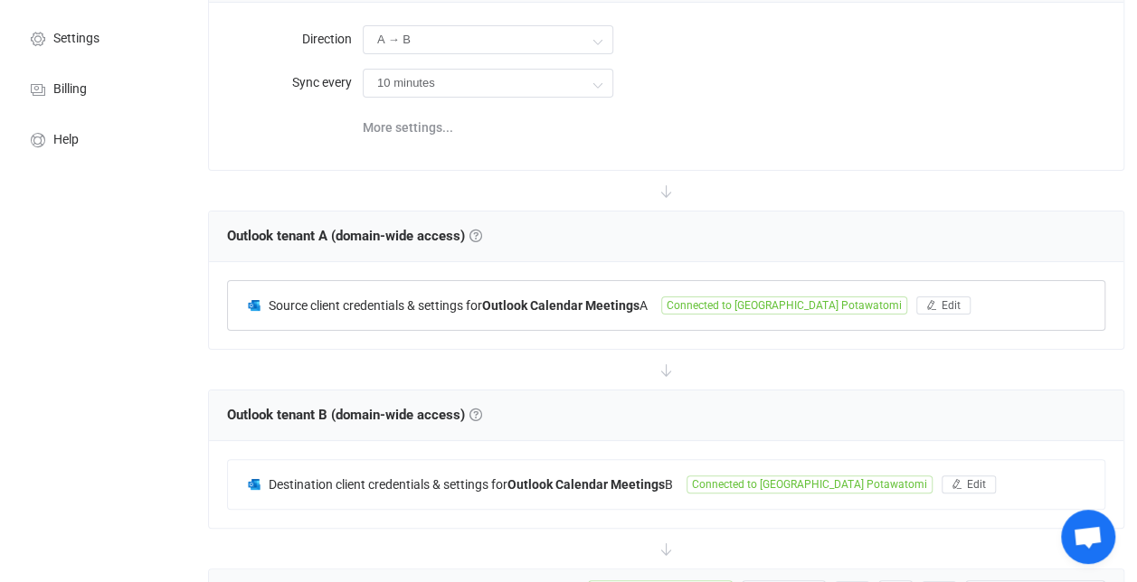
scroll to position [0, 0]
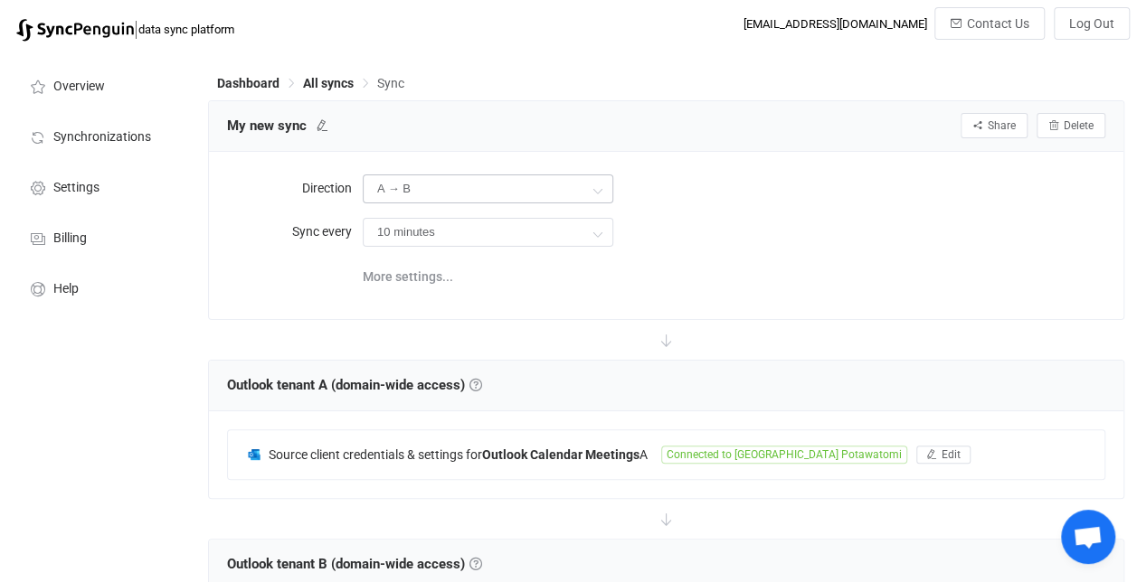
click at [608, 189] on icon at bounding box center [597, 190] width 23 height 36
click at [552, 242] on li "Two-way" at bounding box center [495, 238] width 262 height 31
type input "Two-way"
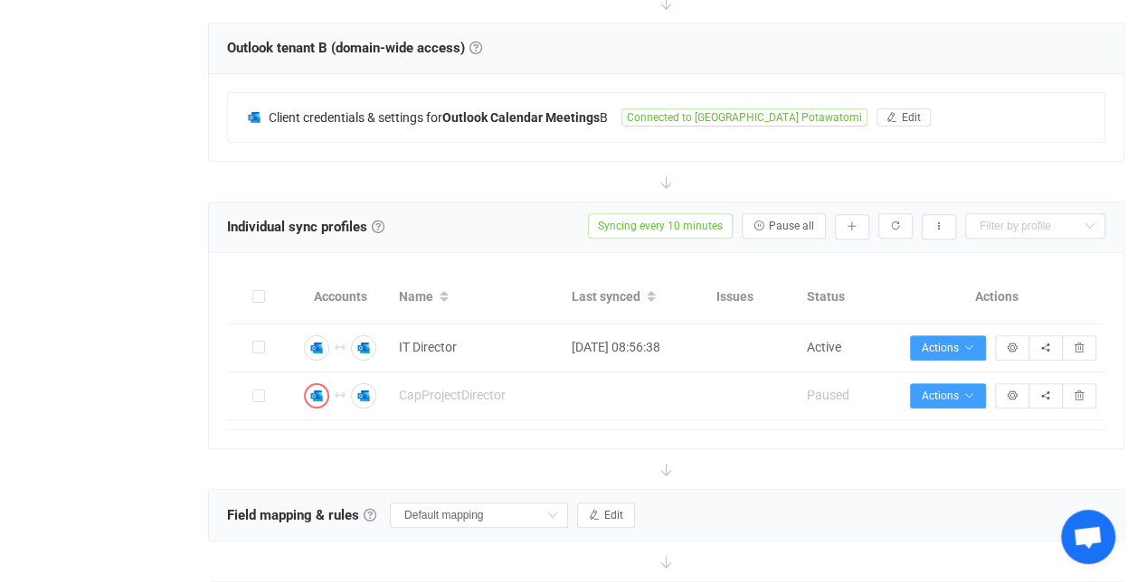
scroll to position [543, 0]
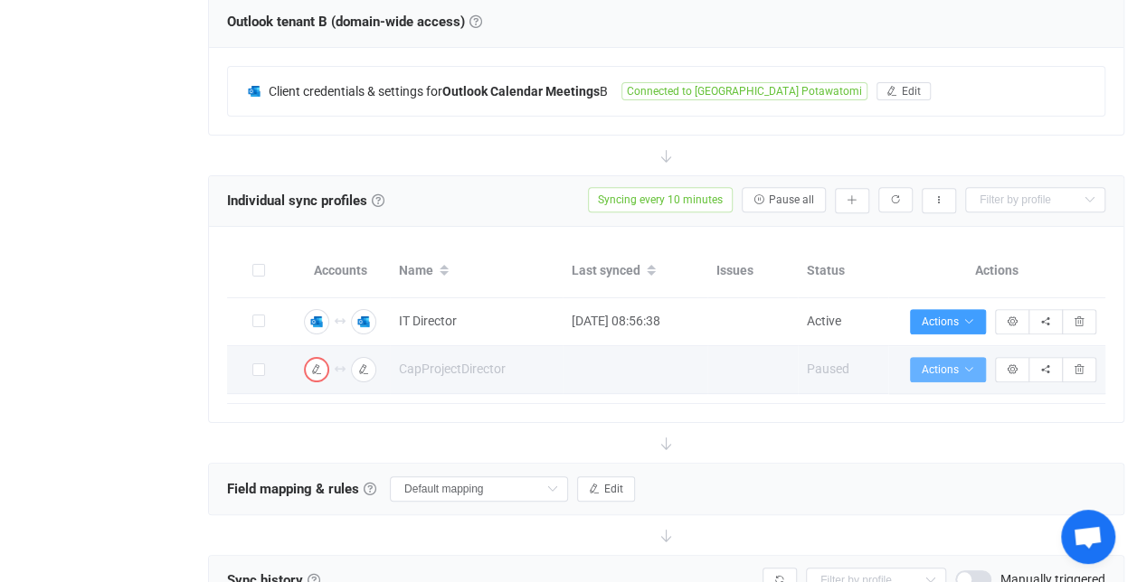
click at [979, 367] on button "Actions" at bounding box center [948, 369] width 76 height 25
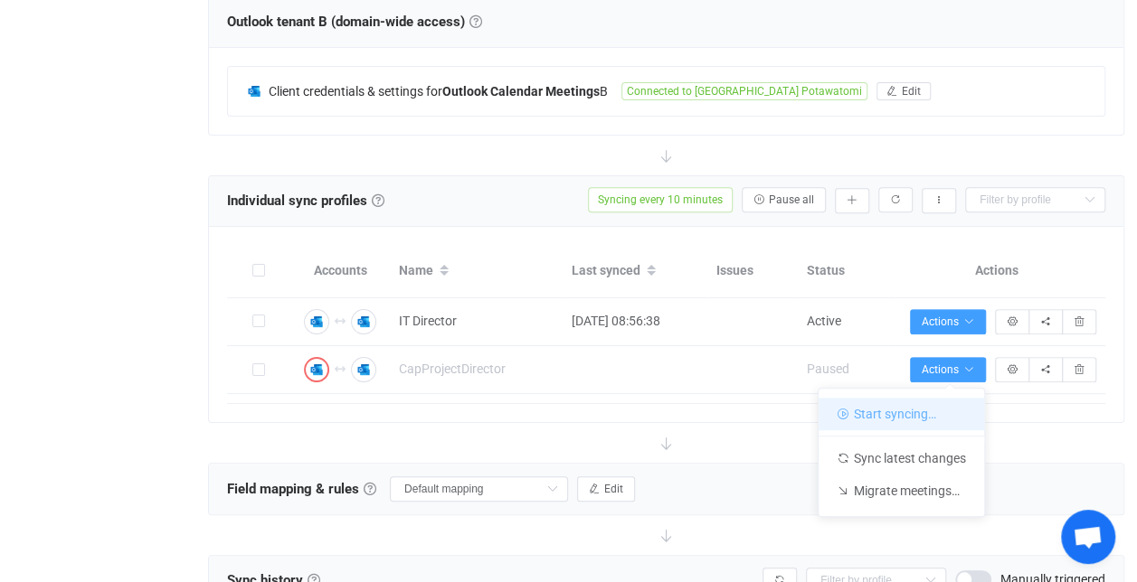
click at [909, 411] on li "Start syncing…" at bounding box center [902, 414] width 166 height 33
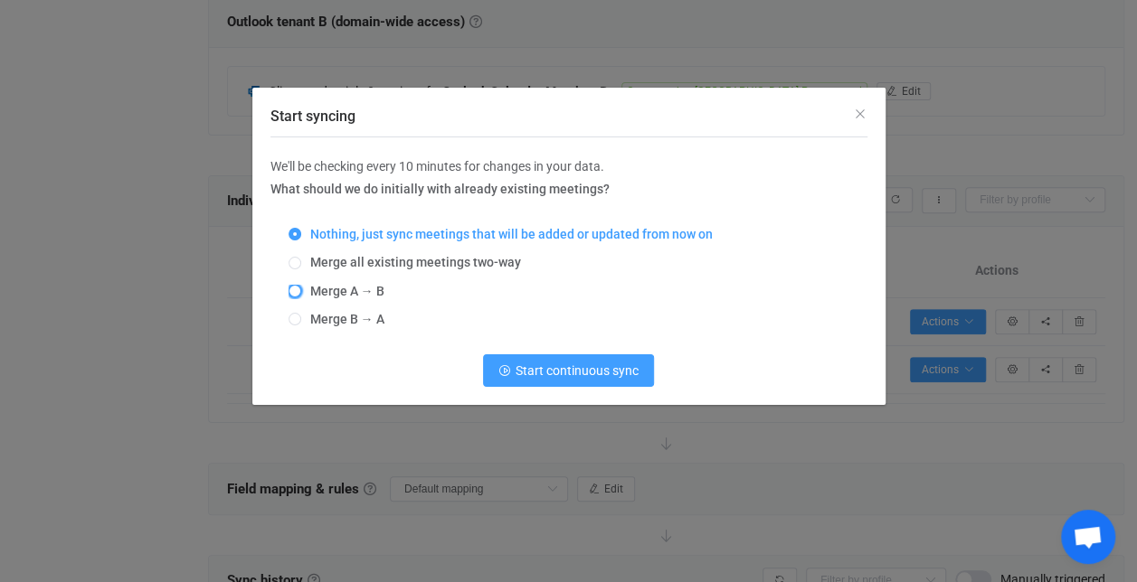
click at [297, 289] on span "Start syncing" at bounding box center [295, 291] width 13 height 13
click at [297, 289] on input "Merge A → B" at bounding box center [295, 292] width 13 height 14
radio input "true"
radio input "false"
radio input "true"
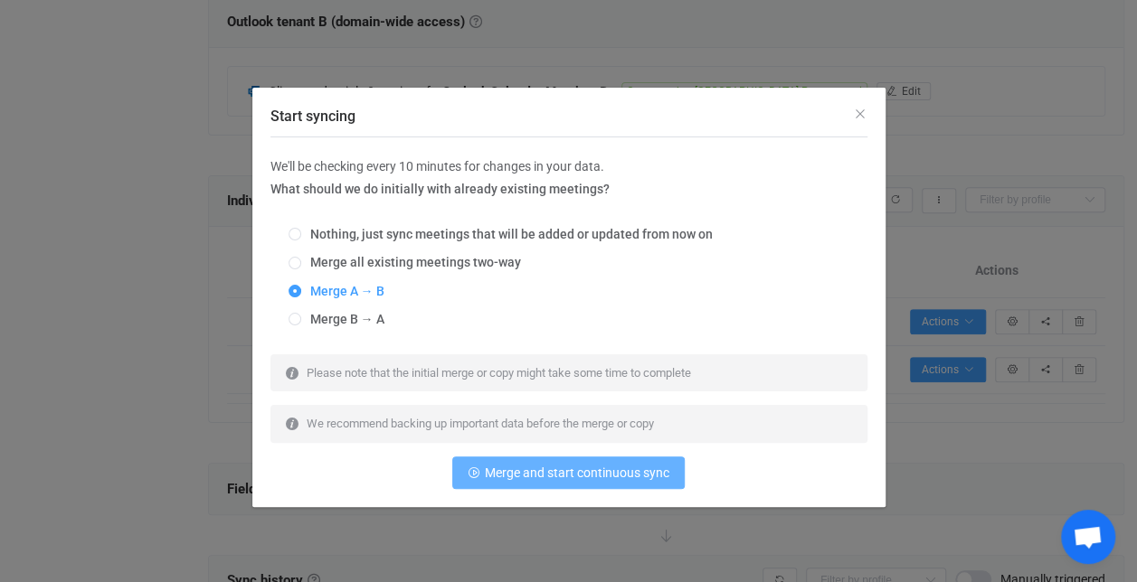
click at [618, 476] on span "Merge and start continuous sync" at bounding box center [577, 473] width 185 height 14
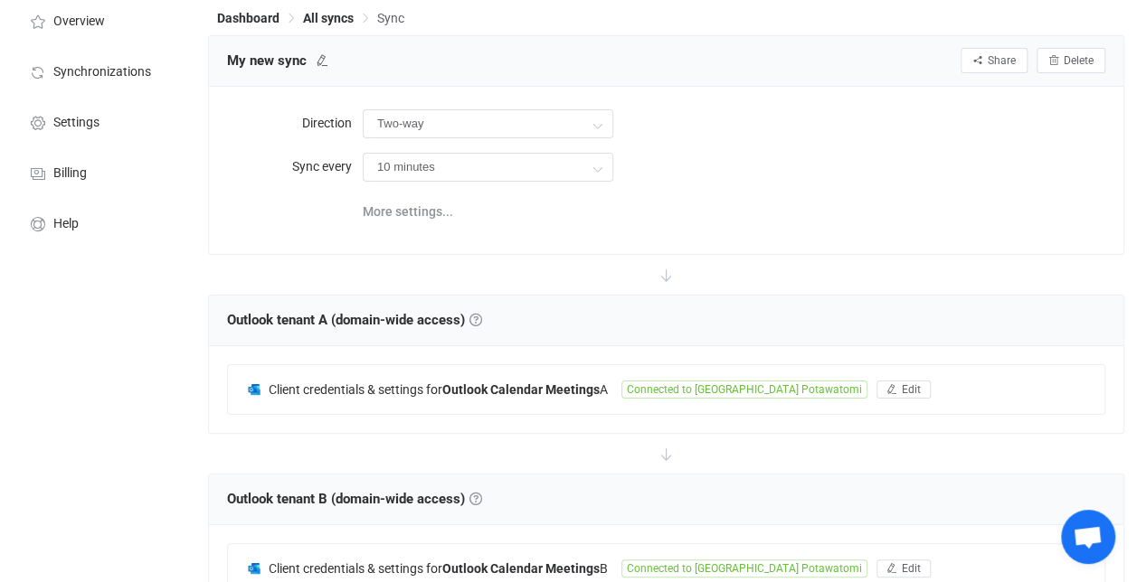
scroll to position [0, 0]
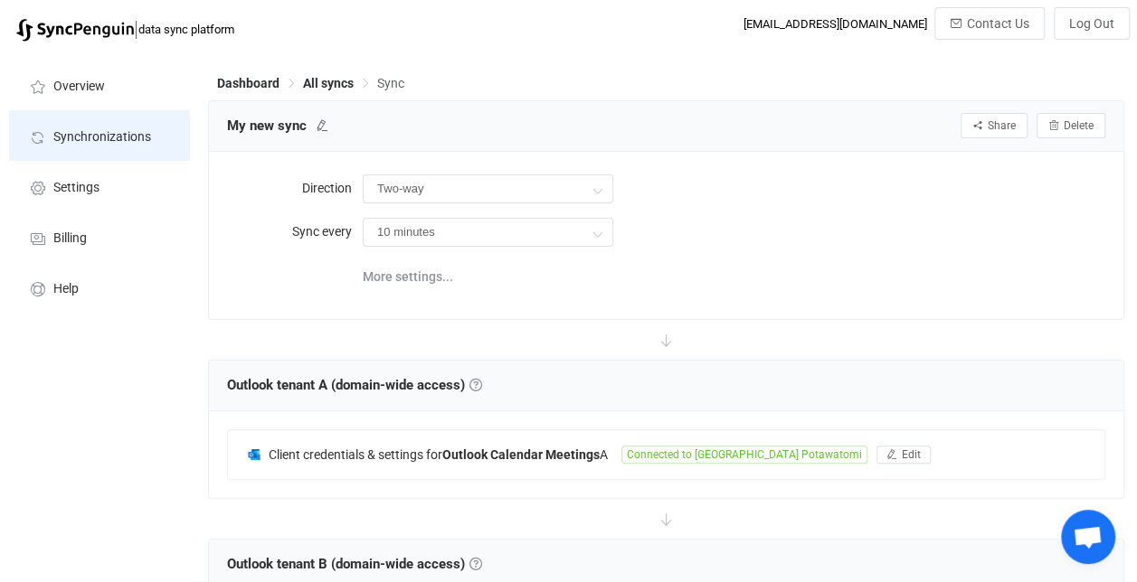
click at [88, 138] on span "Synchronizations" at bounding box center [102, 137] width 98 height 14
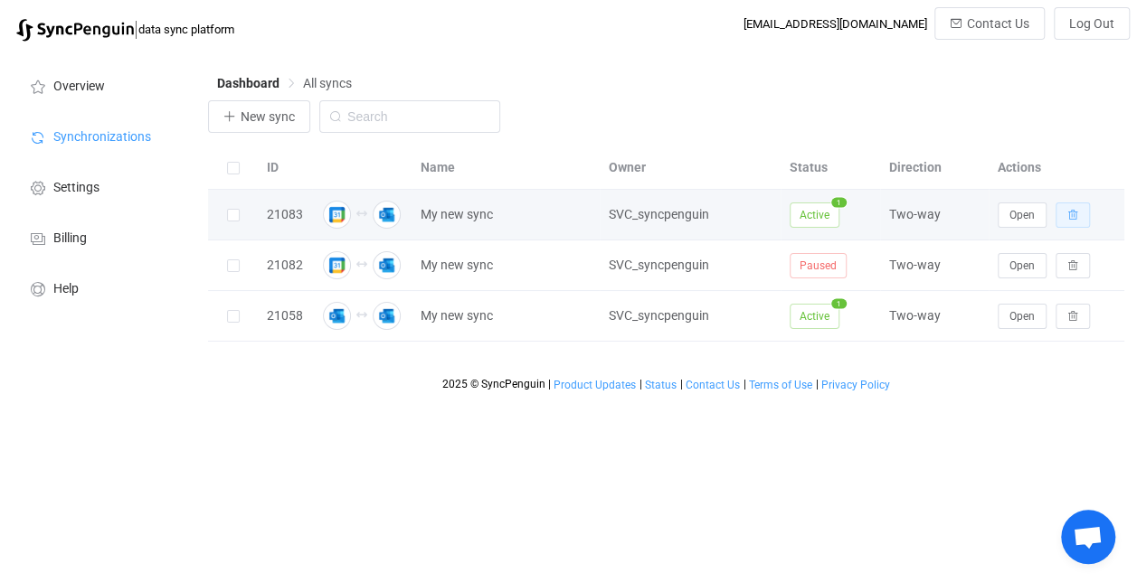
click at [1071, 216] on icon "button" at bounding box center [1072, 215] width 11 height 11
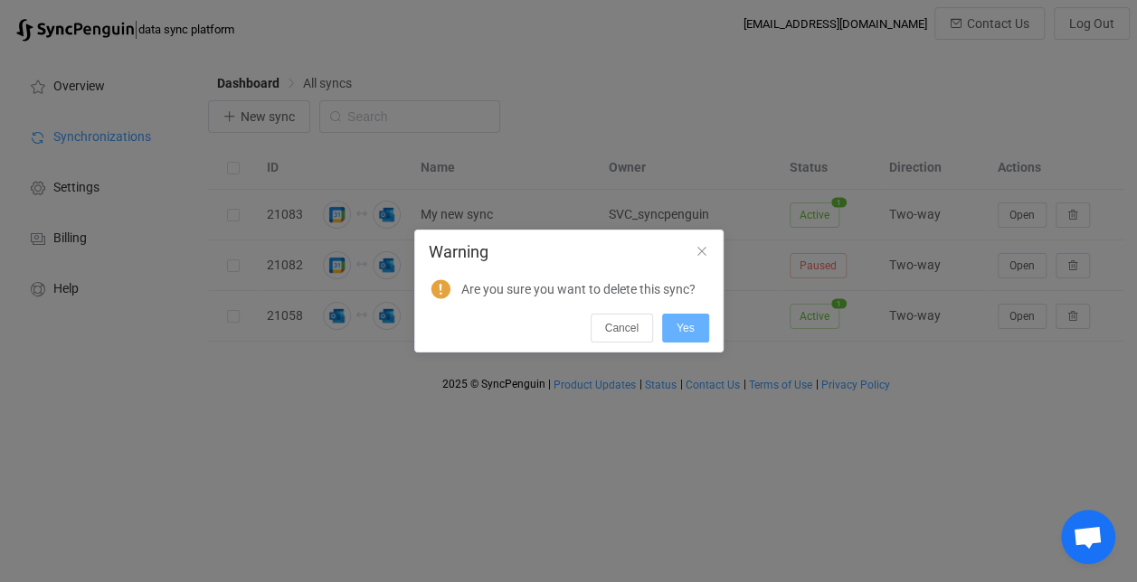
click at [695, 329] on button "Yes" at bounding box center [685, 328] width 47 height 29
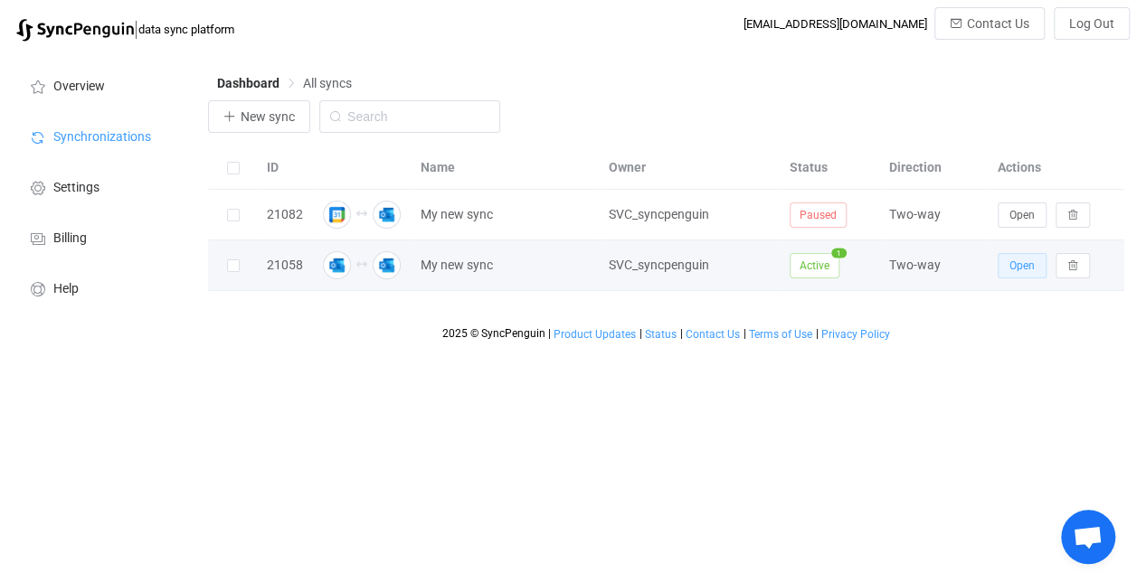
click at [1011, 265] on span "Open" at bounding box center [1021, 266] width 25 height 13
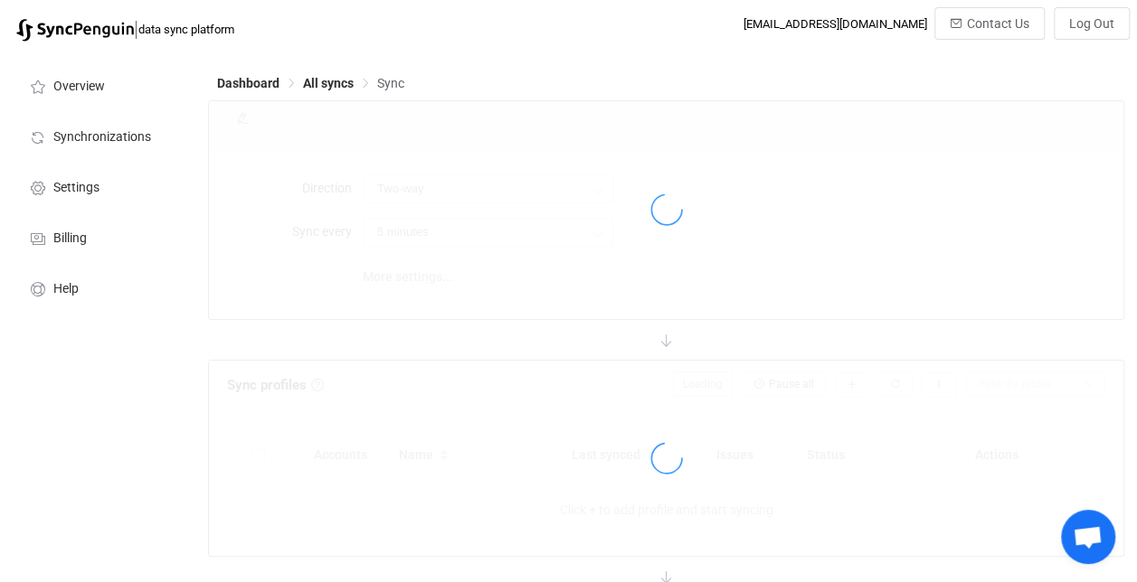
type input "10 minutes"
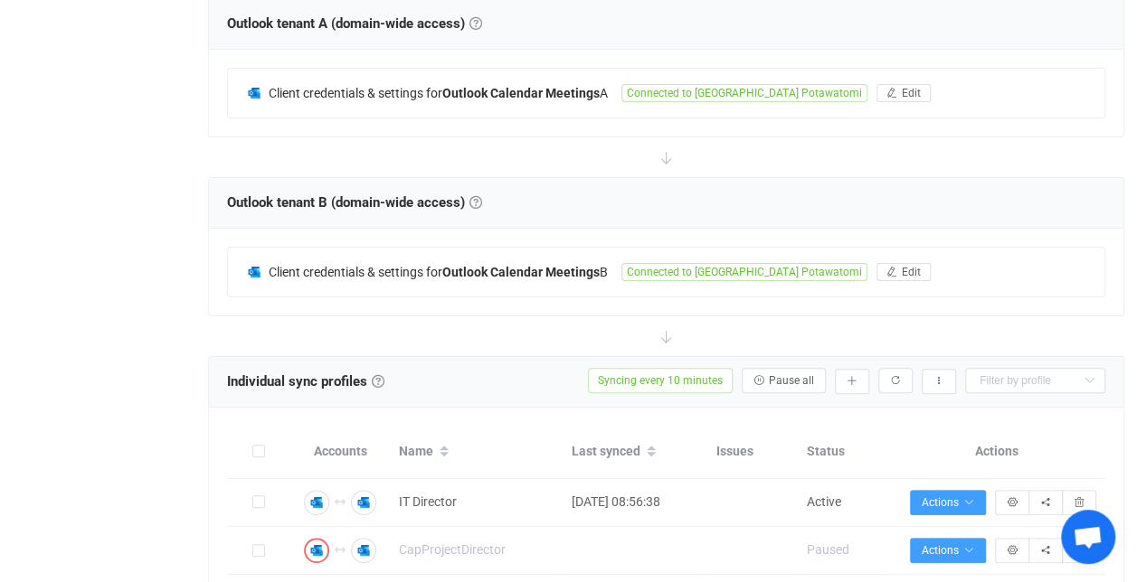
scroll to position [452, 0]
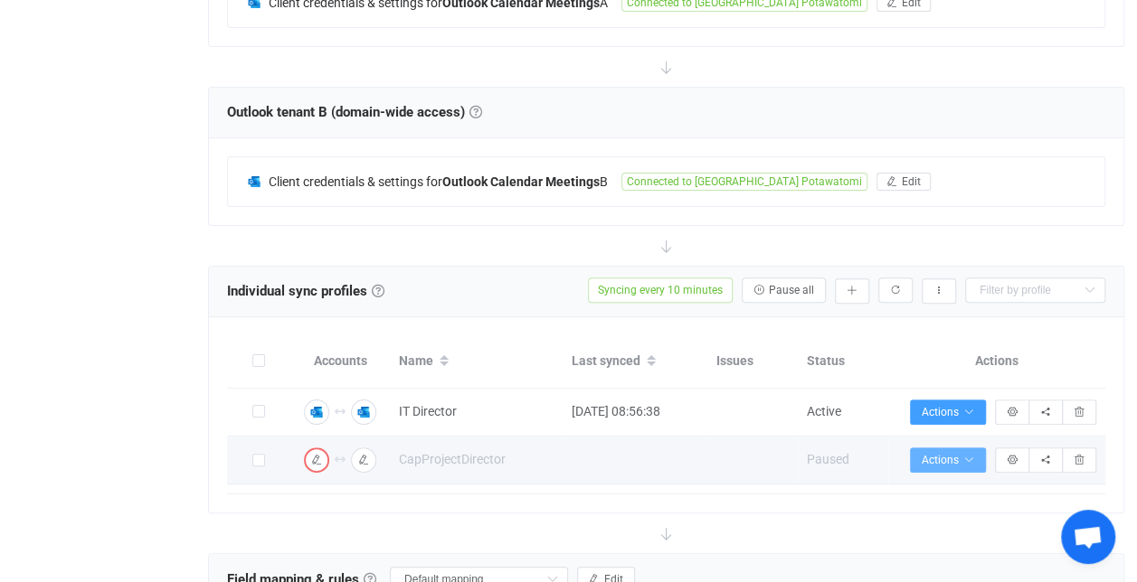
click at [976, 457] on button "Actions" at bounding box center [948, 460] width 76 height 25
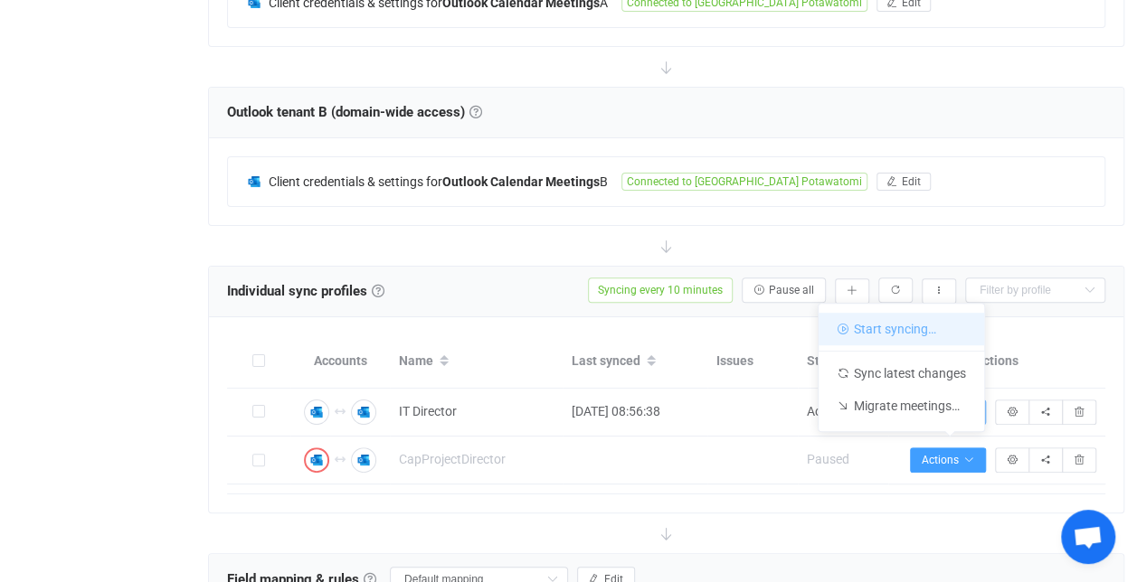
click at [874, 326] on li "Start syncing…" at bounding box center [902, 329] width 166 height 33
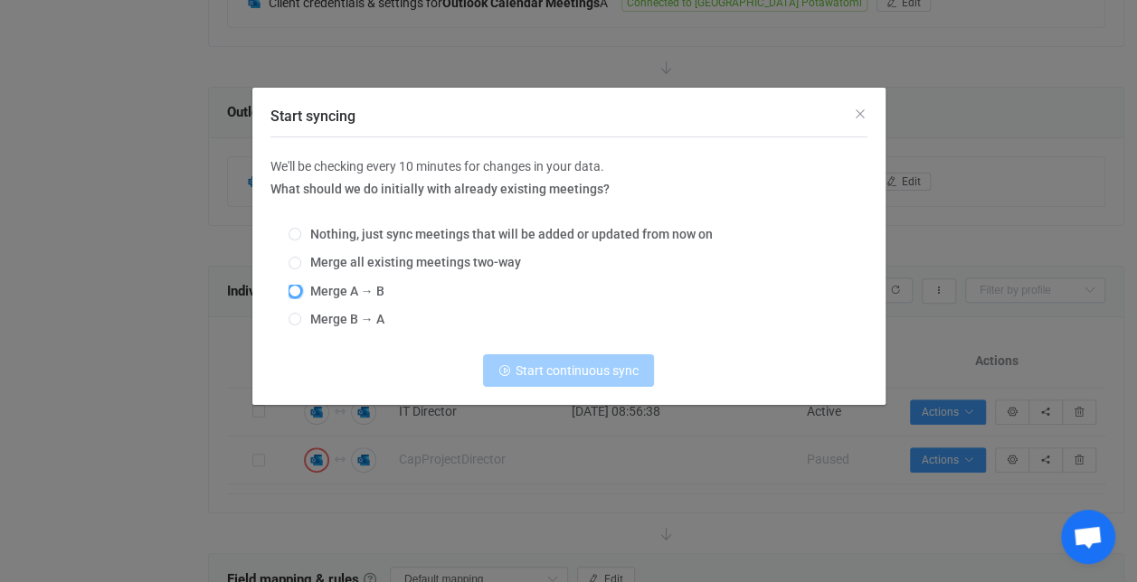
click at [292, 288] on span "Start syncing" at bounding box center [295, 291] width 13 height 13
click at [292, 288] on input "Merge A → B" at bounding box center [295, 292] width 13 height 14
radio input "true"
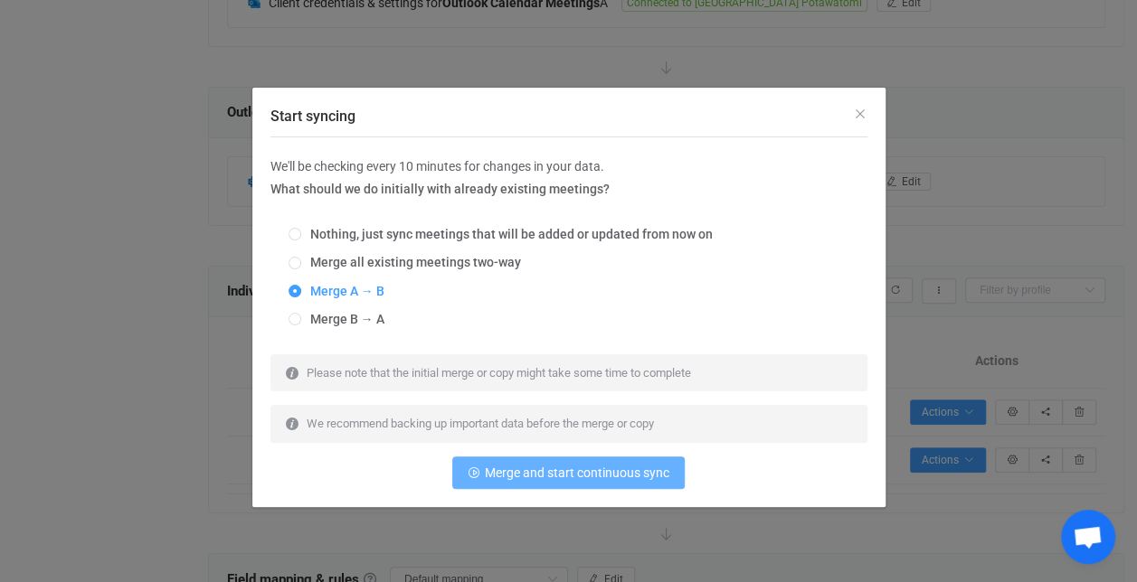
click at [593, 478] on span "Merge and start continuous sync" at bounding box center [577, 473] width 185 height 14
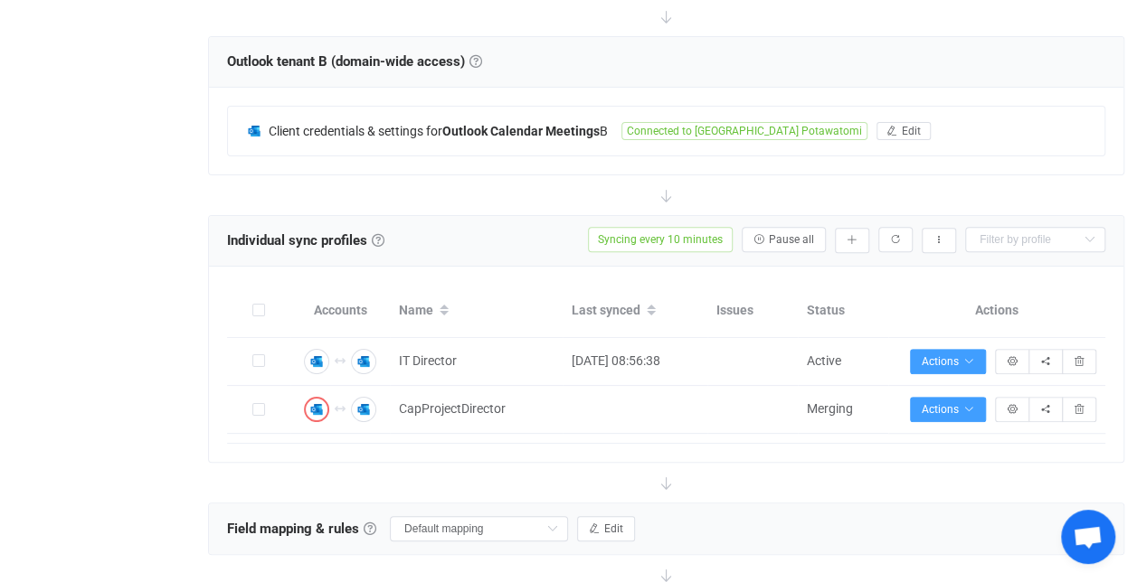
scroll to position [543, 0]
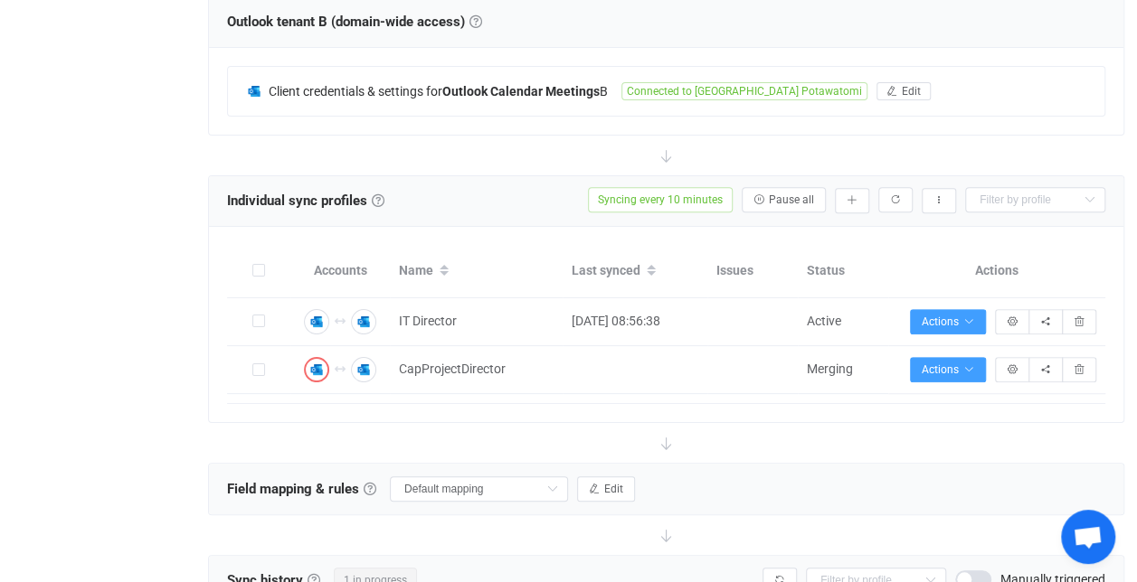
click at [110, 407] on div "Overview Synchronizations Settings Billing Help" at bounding box center [99, 390] width 199 height 1764
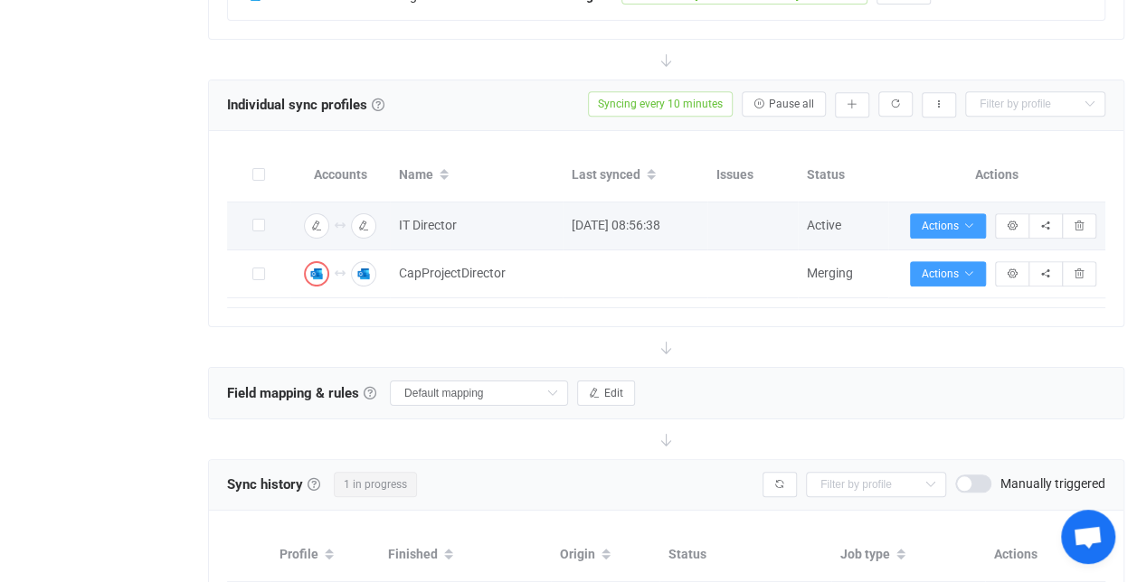
scroll to position [633, 0]
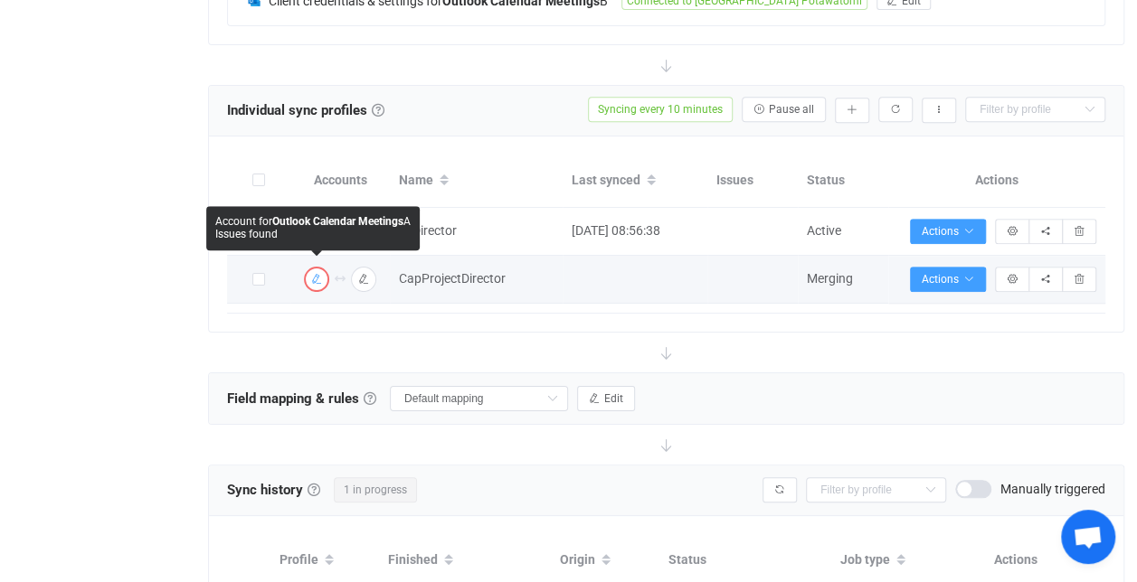
click at [317, 275] on icon "button" at bounding box center [316, 279] width 11 height 11
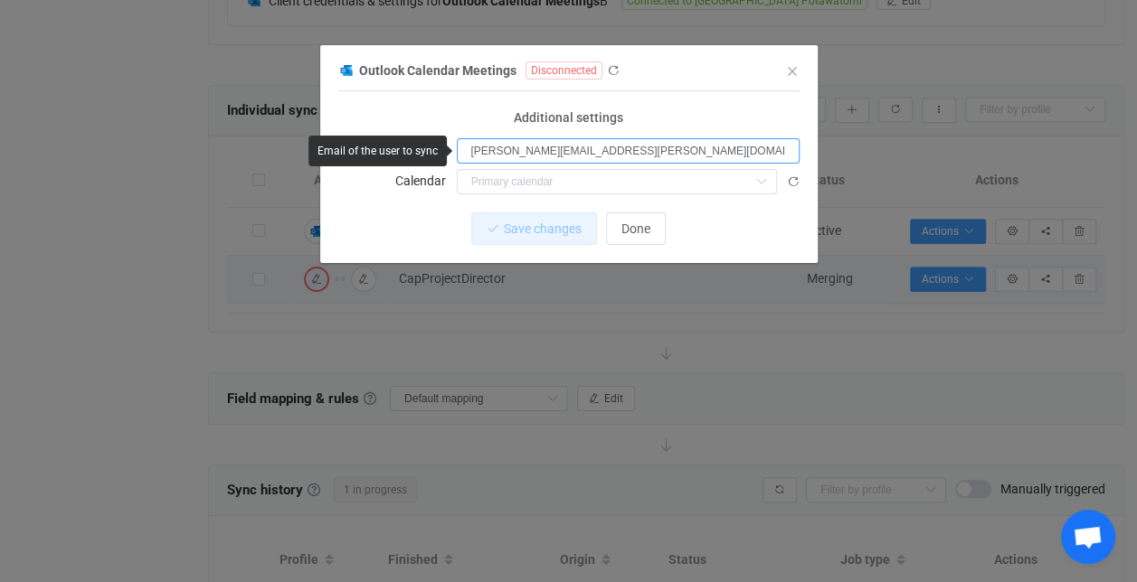
click at [672, 148] on input "[PERSON_NAME][EMAIL_ADDRESS][PERSON_NAME][DOMAIN_NAME]" at bounding box center [628, 150] width 343 height 25
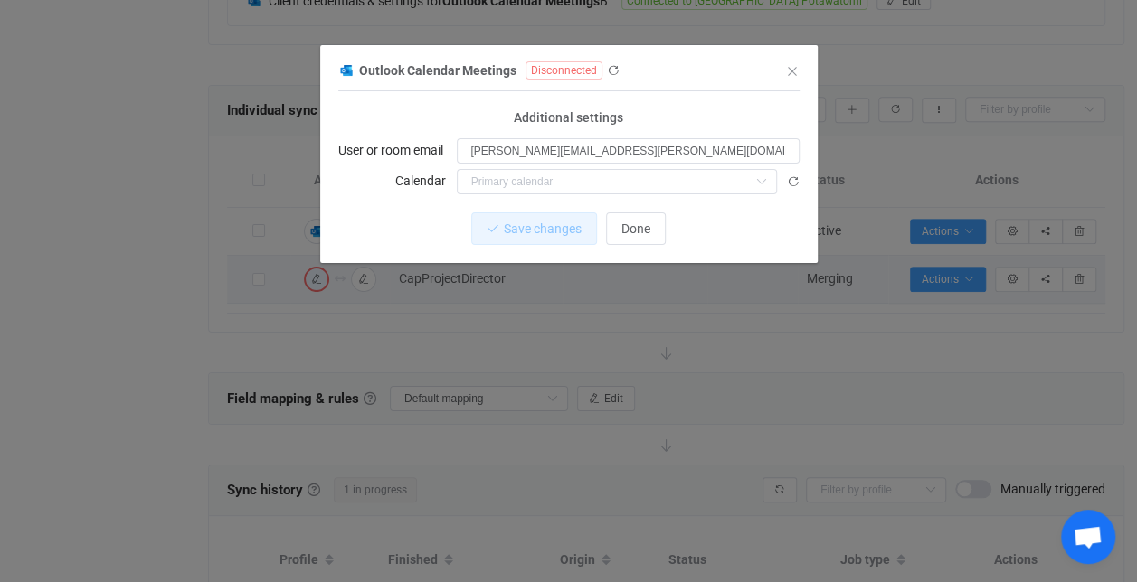
click at [384, 221] on div "Save changes Done" at bounding box center [568, 229] width 461 height 33
click at [791, 181] on icon "dialog" at bounding box center [793, 181] width 13 height 13
click at [608, 71] on icon "dialog" at bounding box center [613, 70] width 13 height 13
click at [644, 228] on span "Done" at bounding box center [635, 229] width 29 height 14
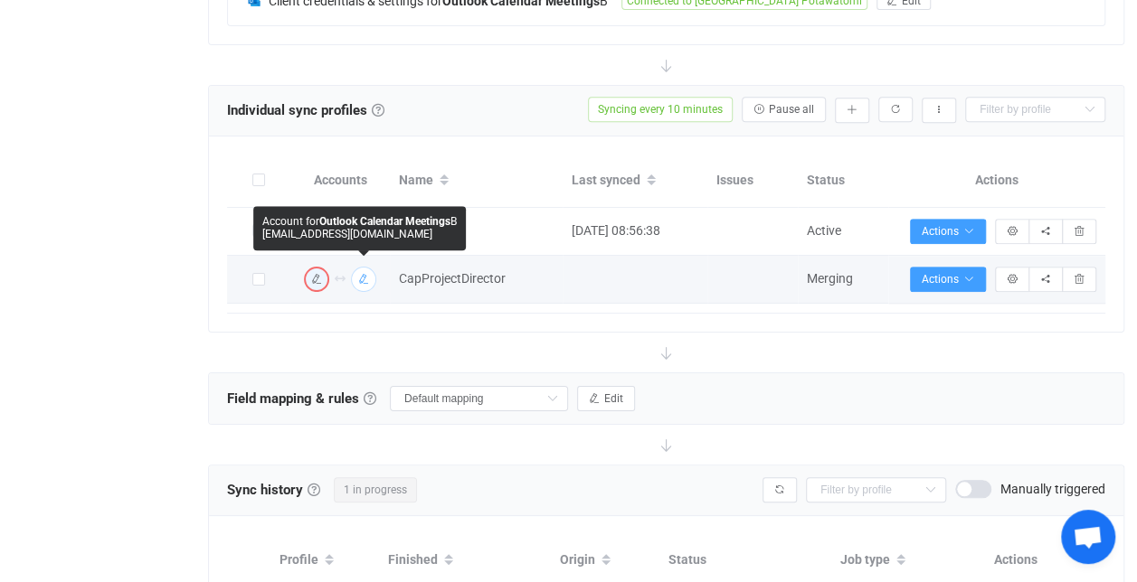
click at [362, 274] on icon "button" at bounding box center [363, 279] width 11 height 11
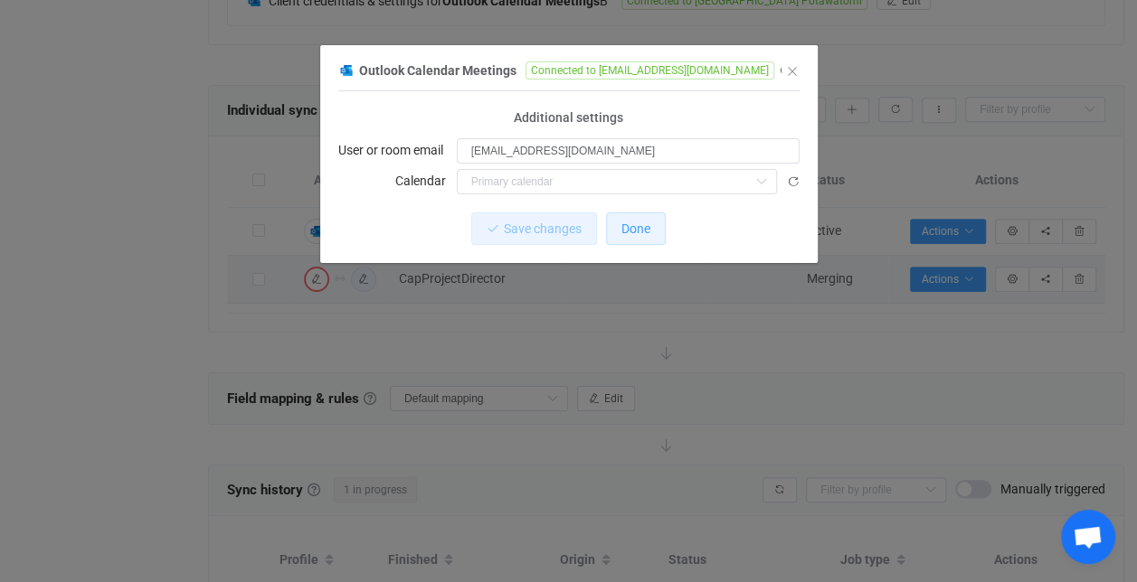
click at [639, 232] on span "Done" at bounding box center [635, 229] width 29 height 14
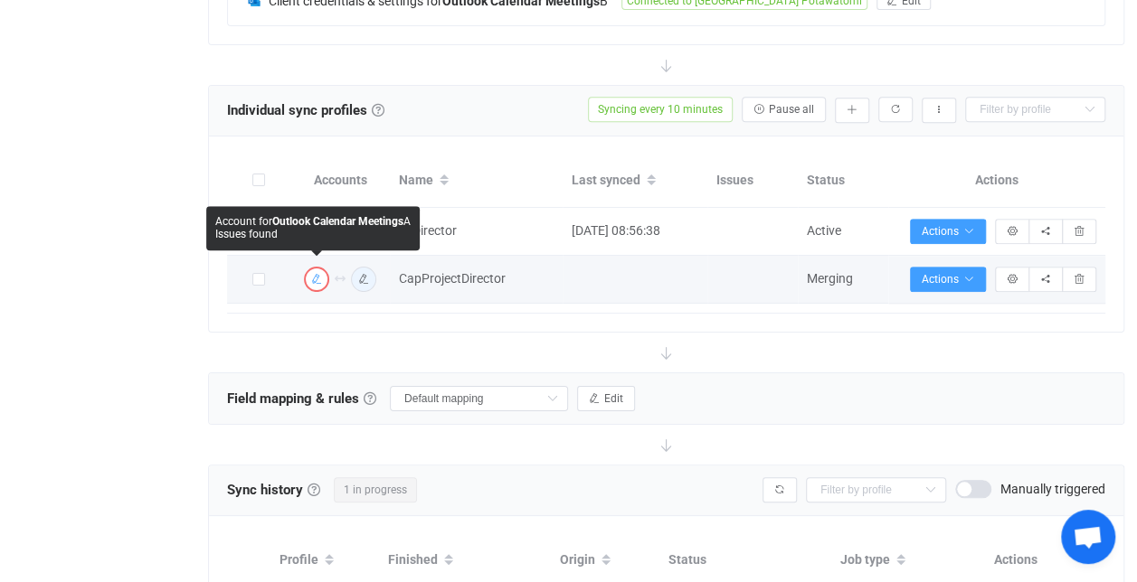
click at [316, 275] on icon "button" at bounding box center [316, 279] width 11 height 11
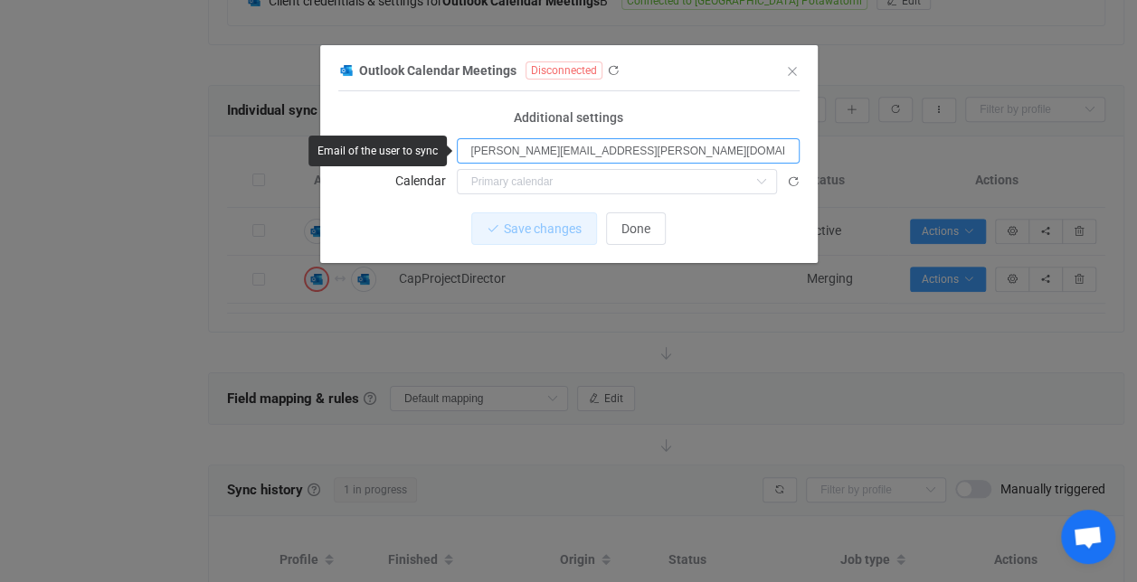
drag, startPoint x: 668, startPoint y: 150, endPoint x: 403, endPoint y: 147, distance: 265.0
click at [403, 147] on body "| data sync platform [EMAIL_ADDRESS][DOMAIN_NAME] Contact Us Log Out Overview S…" at bounding box center [568, 277] width 1137 height 1807
paste input "[PERSON_NAME].[PERSON_NAME]@fcp"
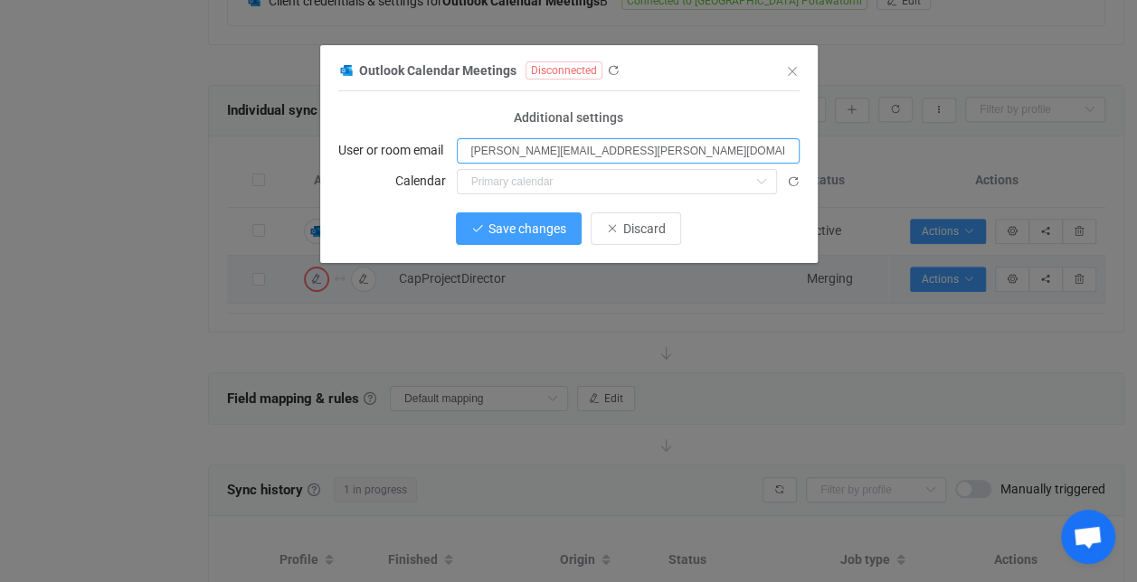
type input "[PERSON_NAME][EMAIL_ADDRESS][PERSON_NAME][DOMAIN_NAME]"
click at [554, 230] on span "Save changes" at bounding box center [527, 229] width 78 height 14
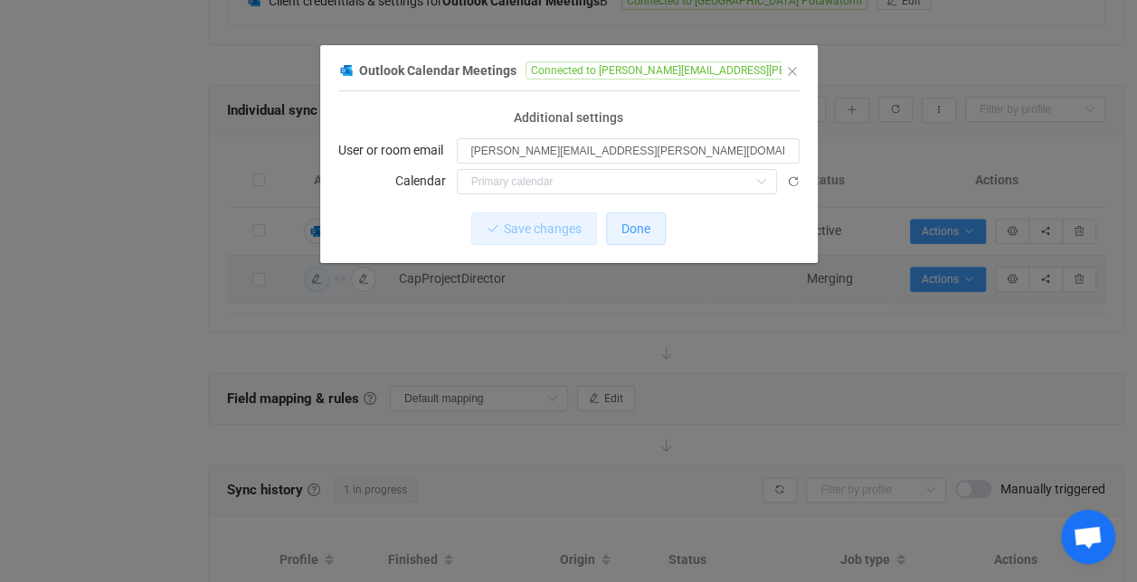
click at [640, 229] on span "Done" at bounding box center [635, 229] width 29 height 14
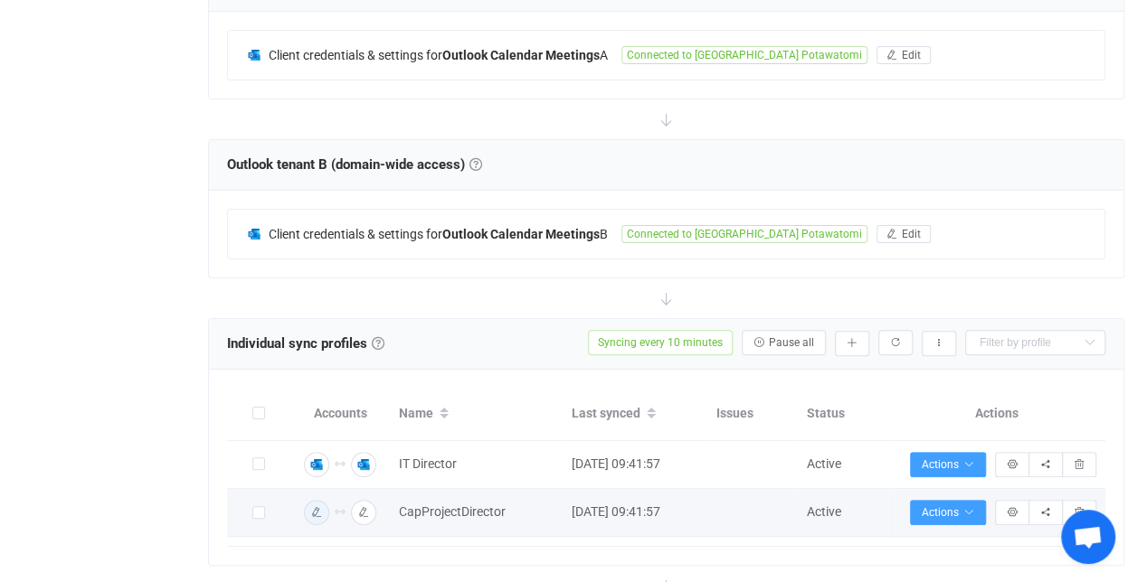
scroll to position [271, 0]
